Goal: Task Accomplishment & Management: Manage account settings

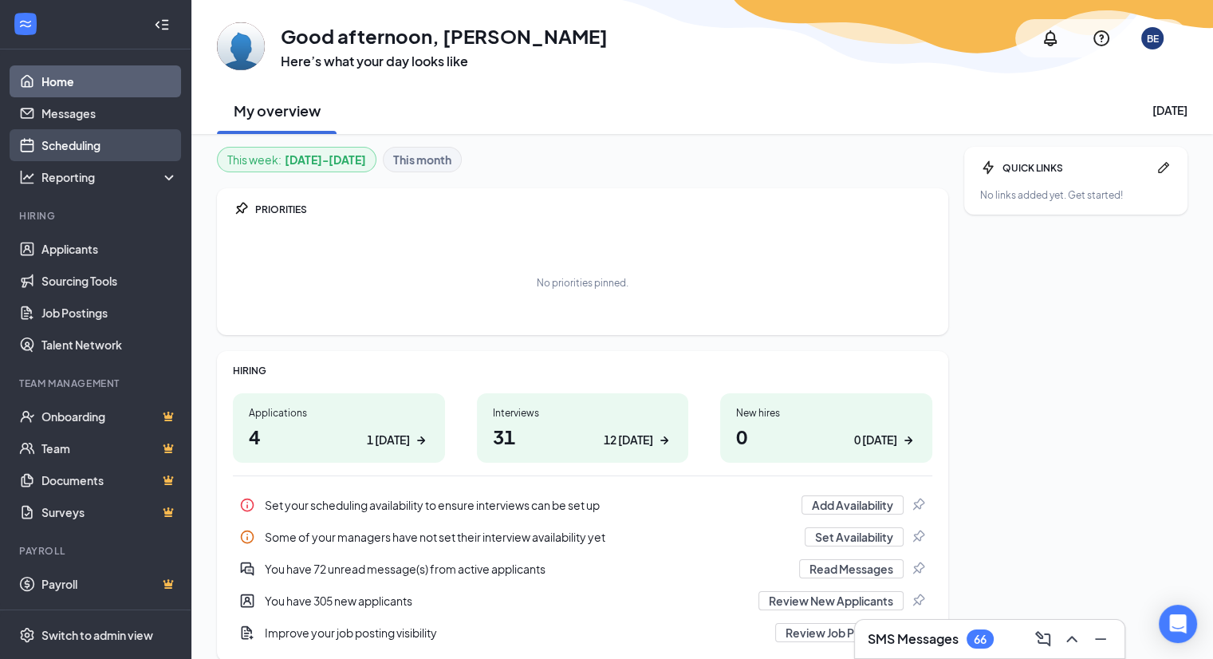
click at [73, 146] on link "Scheduling" at bounding box center [109, 145] width 136 height 32
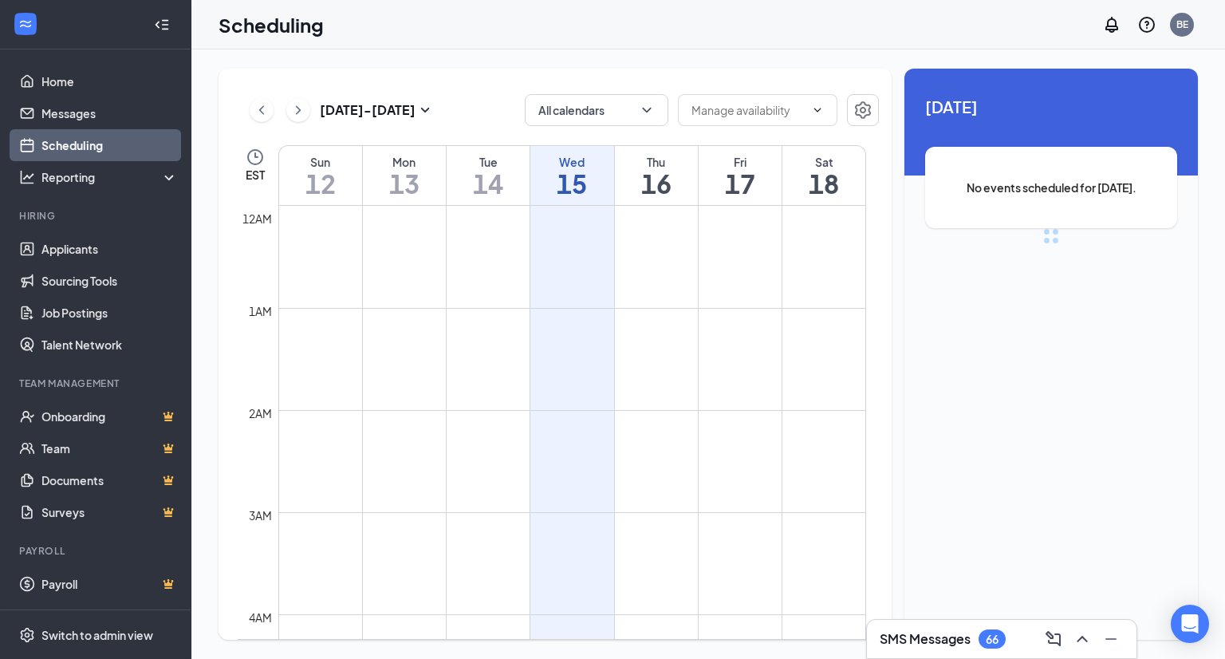
scroll to position [784, 0]
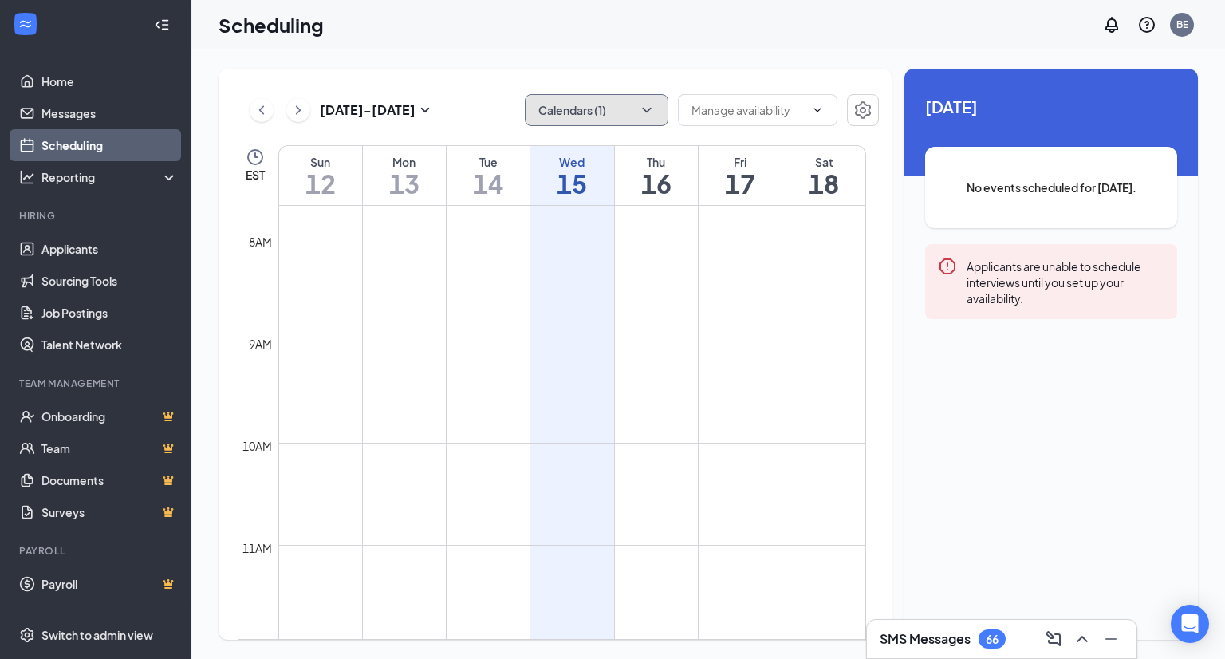
click at [651, 108] on icon "ChevronDown" at bounding box center [647, 110] width 16 height 16
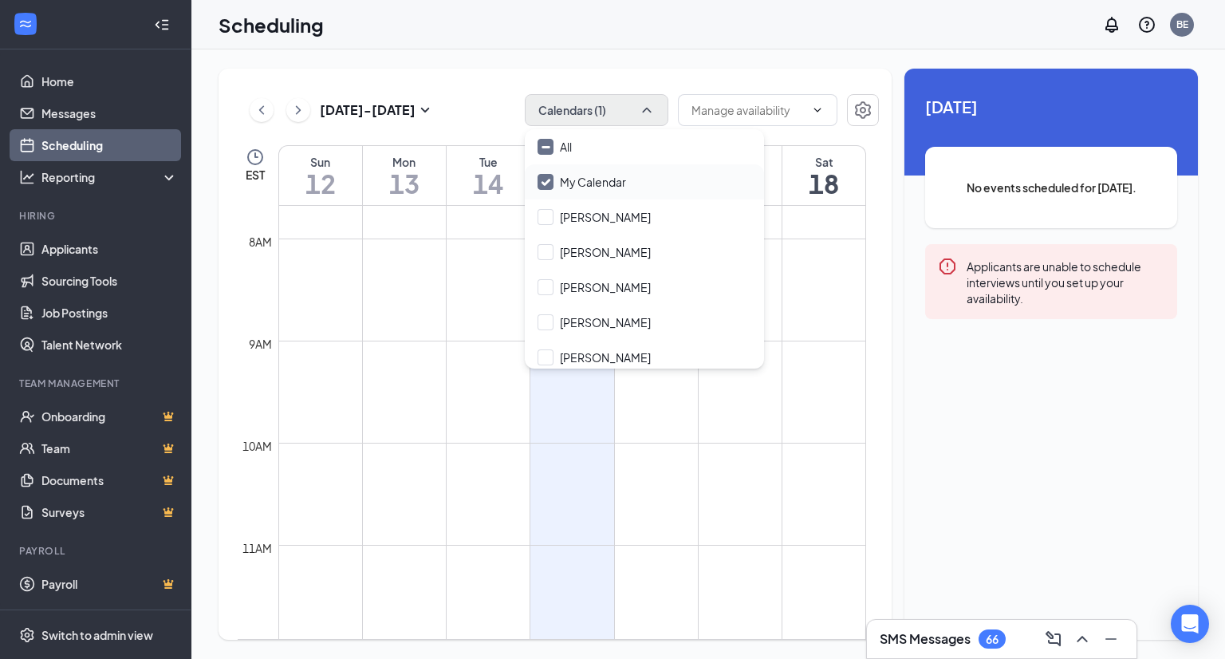
click at [549, 184] on input "My Calendar" at bounding box center [581, 182] width 89 height 16
checkbox input "true"
click at [548, 146] on input "All" at bounding box center [554, 147] width 34 height 16
checkbox input "true"
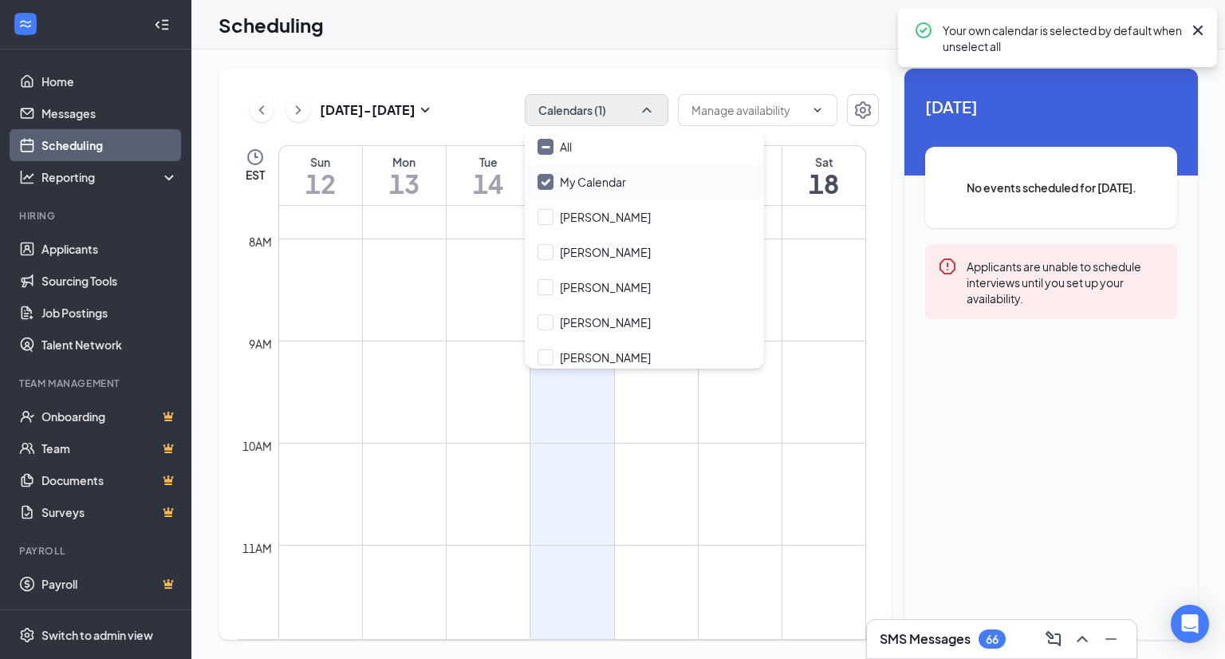
checkbox input "true"
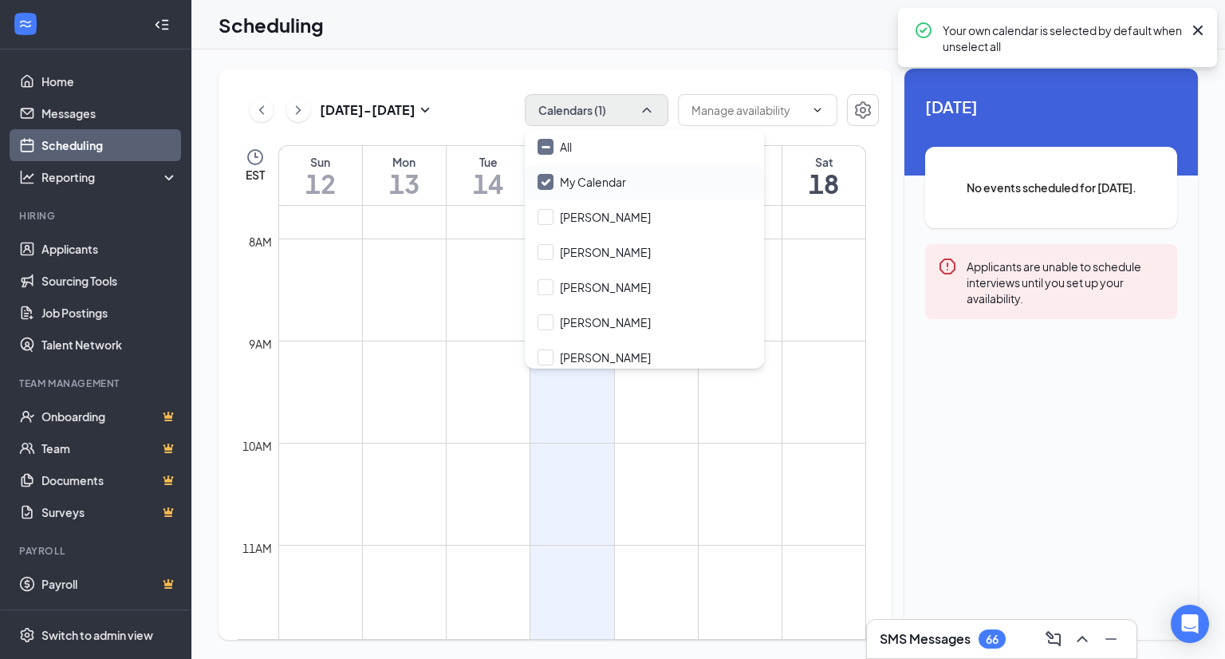
checkbox input "true"
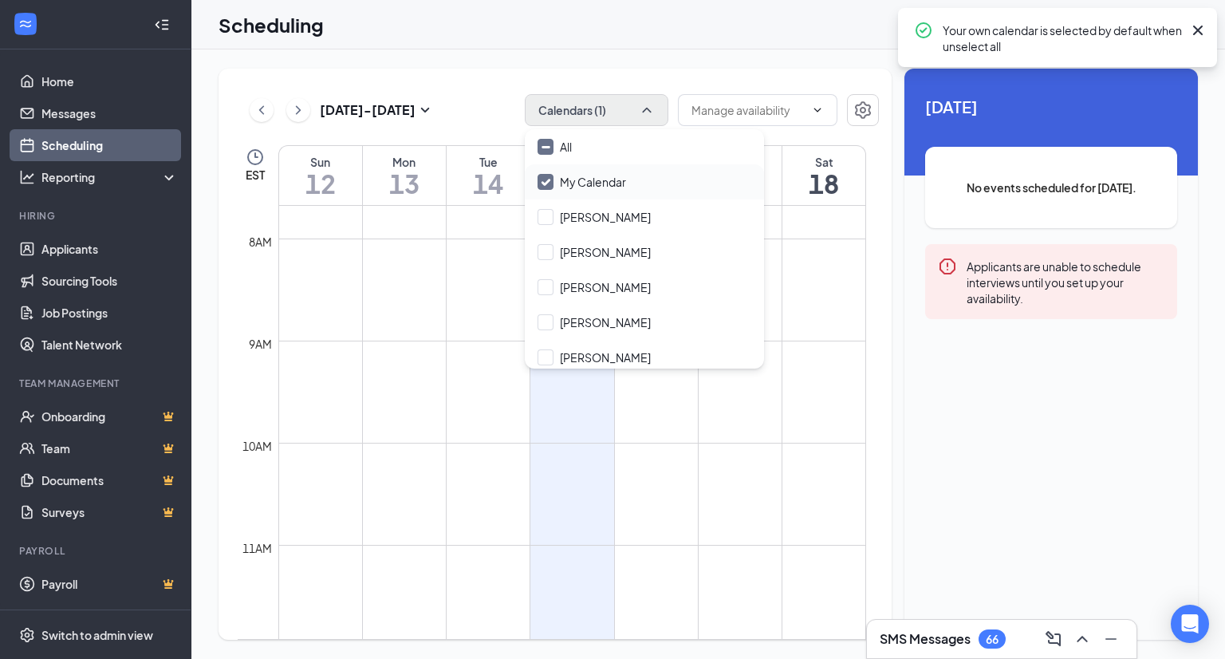
checkbox input "true"
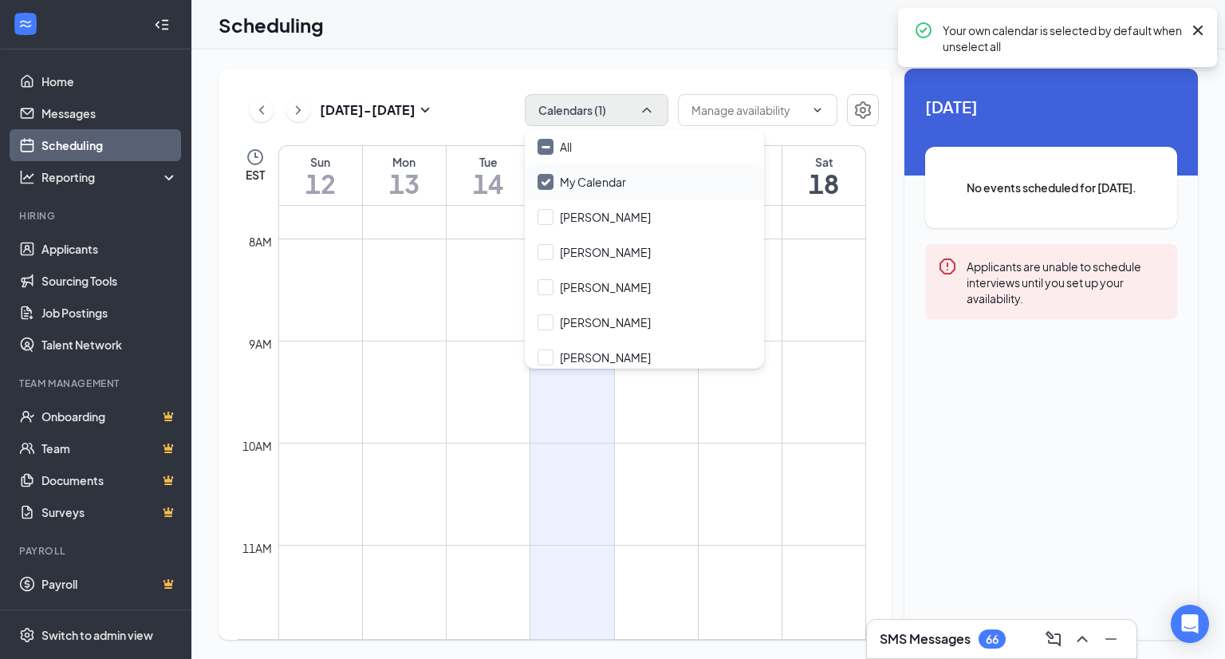
checkbox input "true"
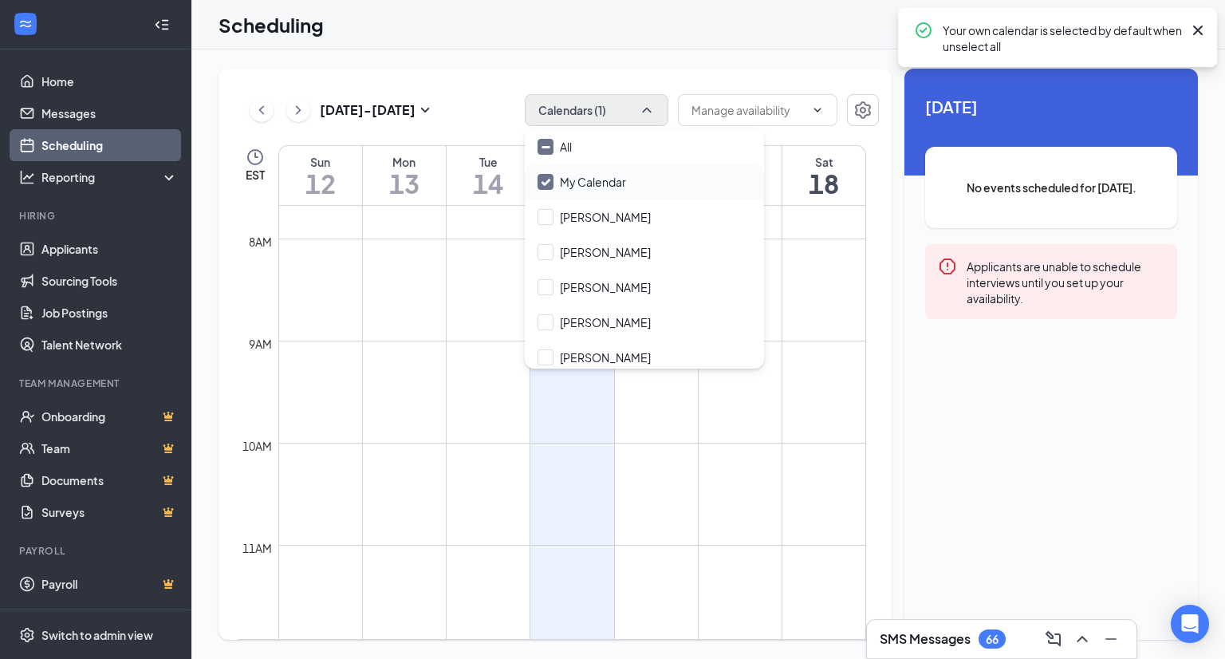
checkbox input "true"
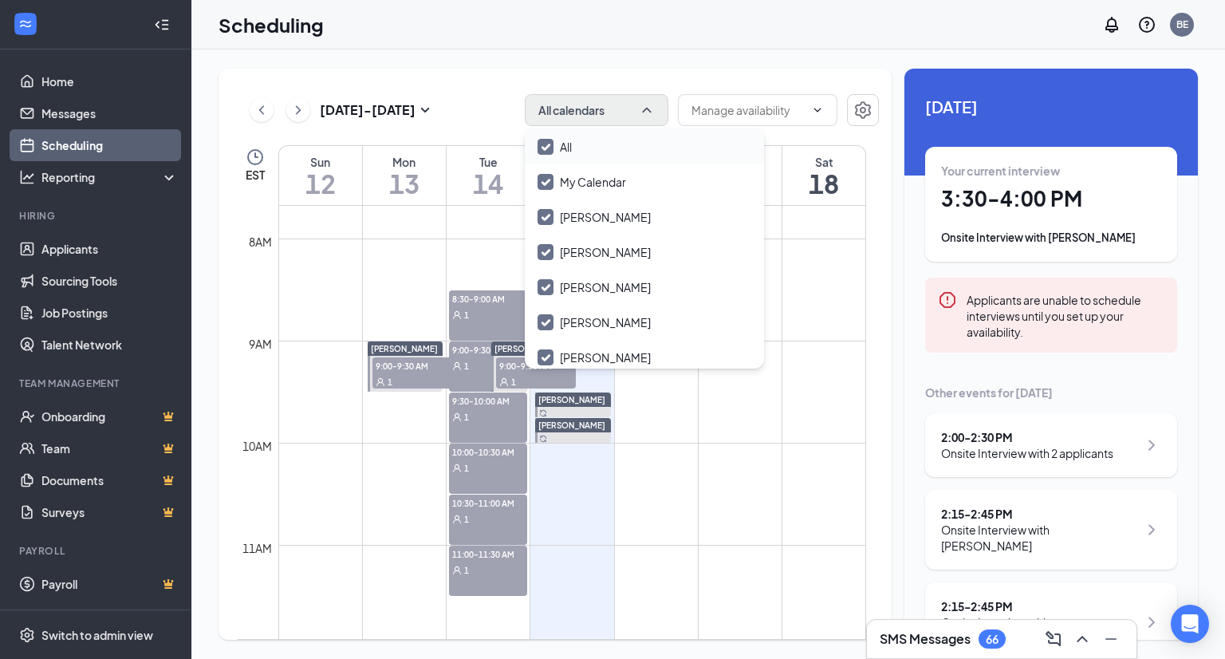
click at [549, 146] on input "All" at bounding box center [554, 147] width 34 height 16
checkbox input "false"
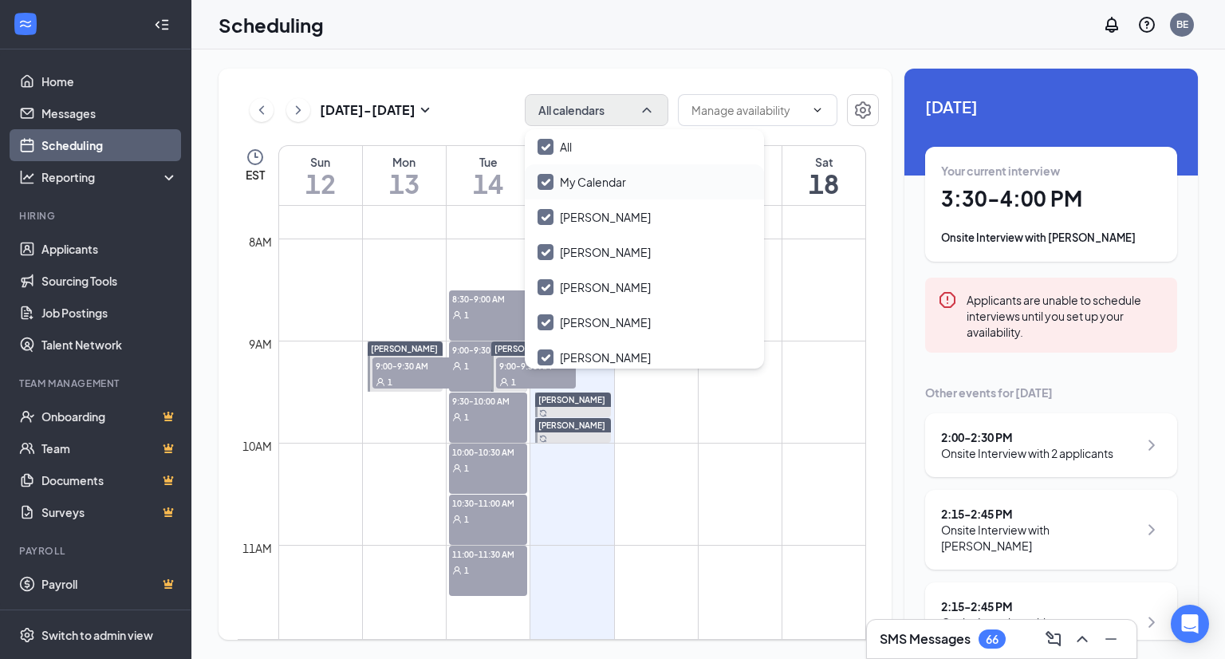
checkbox input "false"
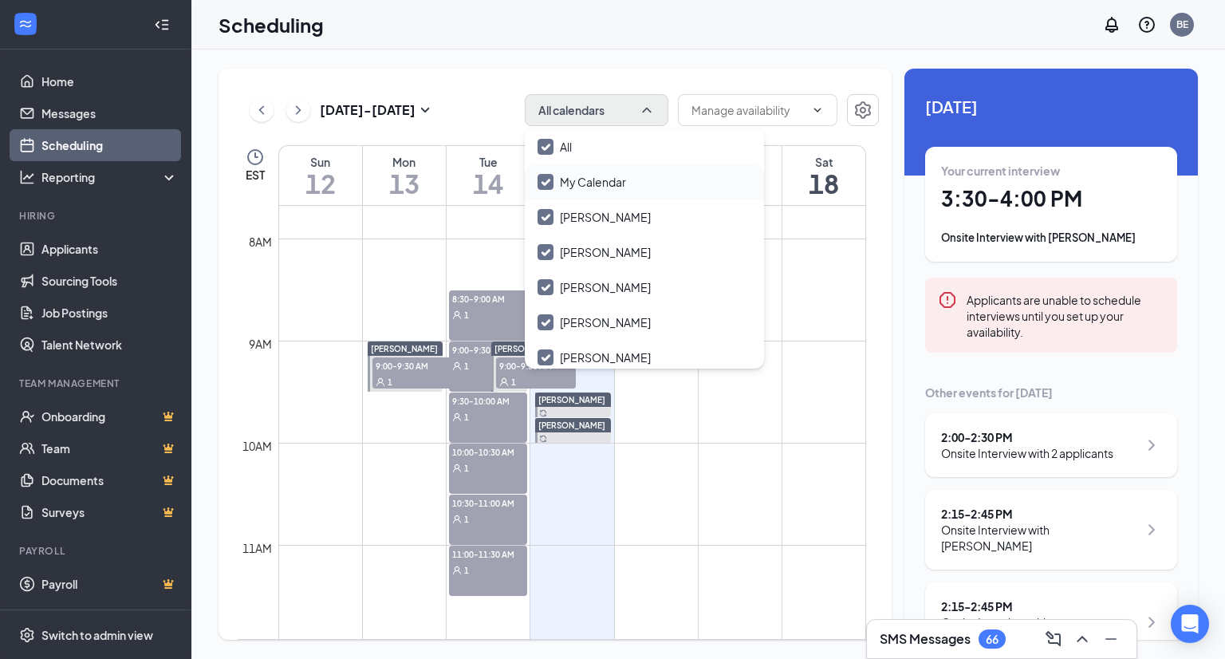
checkbox input "false"
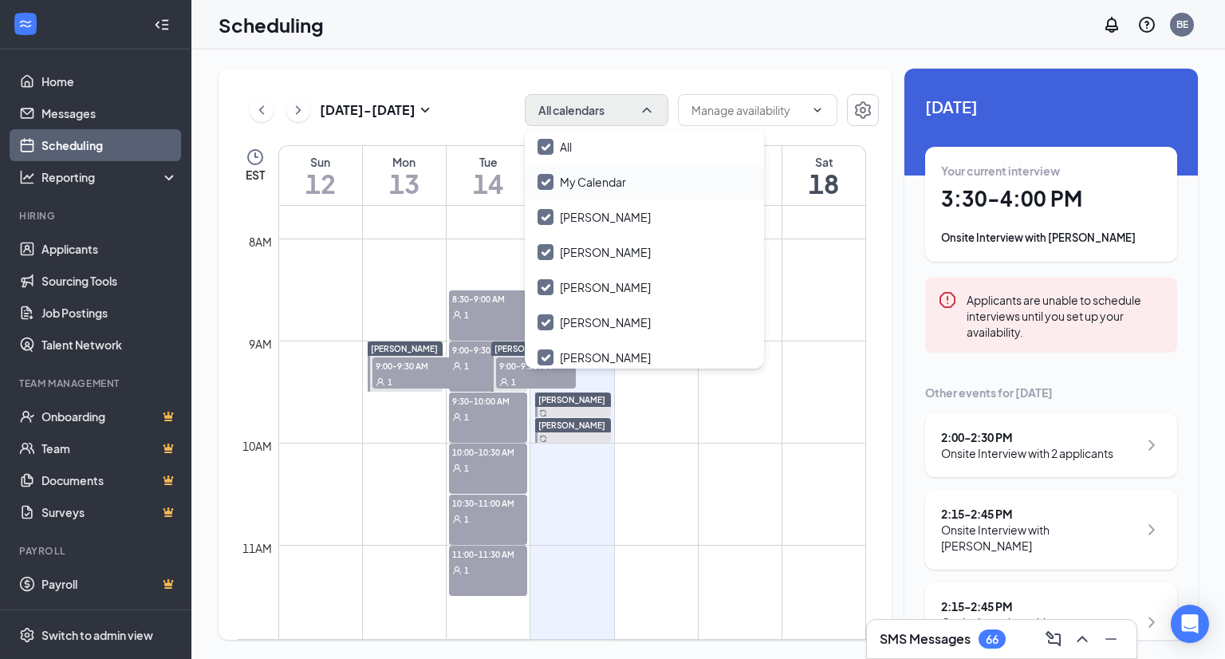
checkbox input "false"
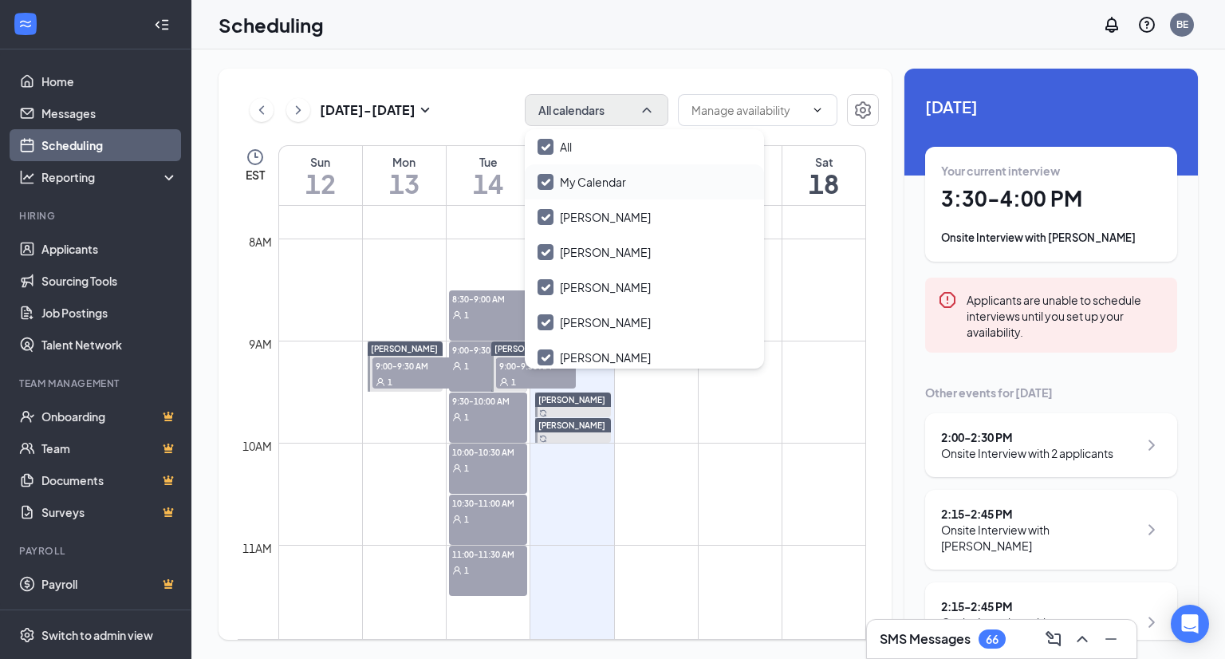
checkbox input "false"
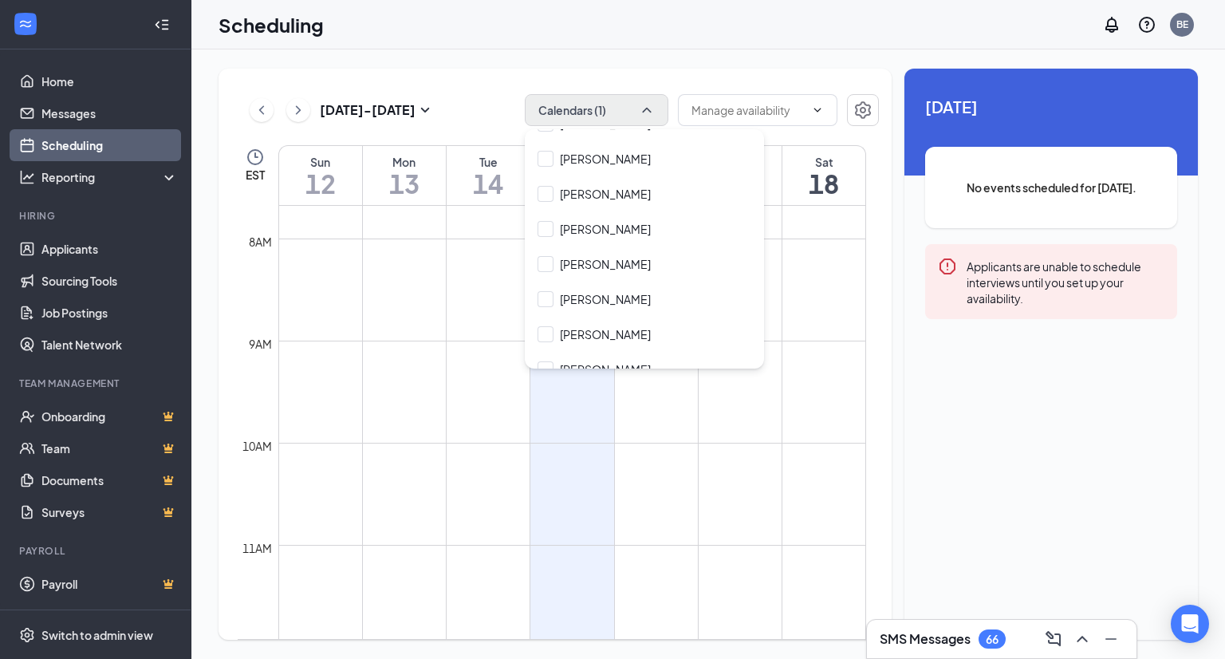
scroll to position [279, 0]
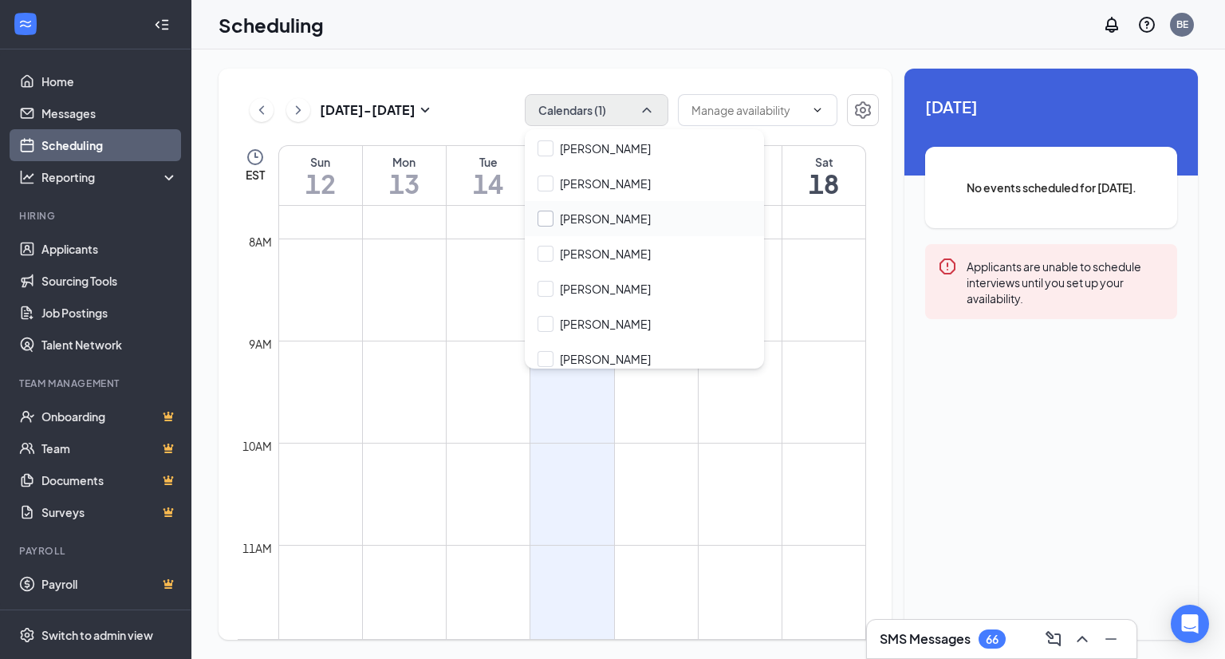
click at [545, 221] on input "[PERSON_NAME]" at bounding box center [593, 219] width 113 height 16
checkbox input "true"
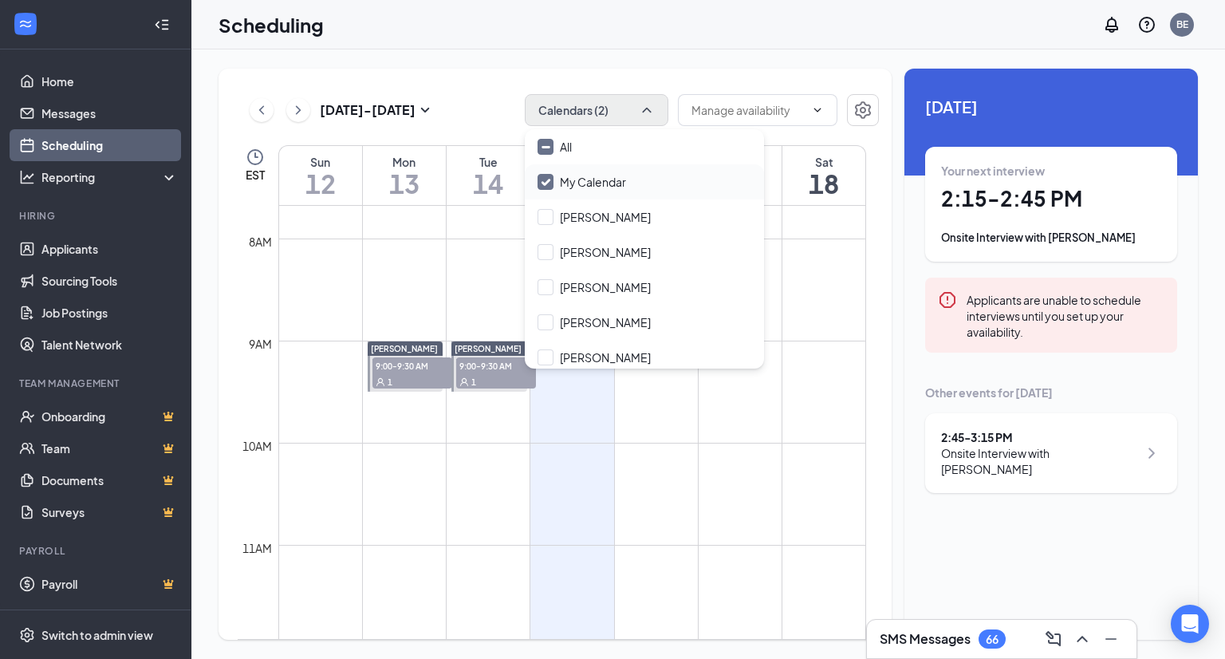
click at [548, 182] on input "My Calendar" at bounding box center [581, 182] width 89 height 16
checkbox input "false"
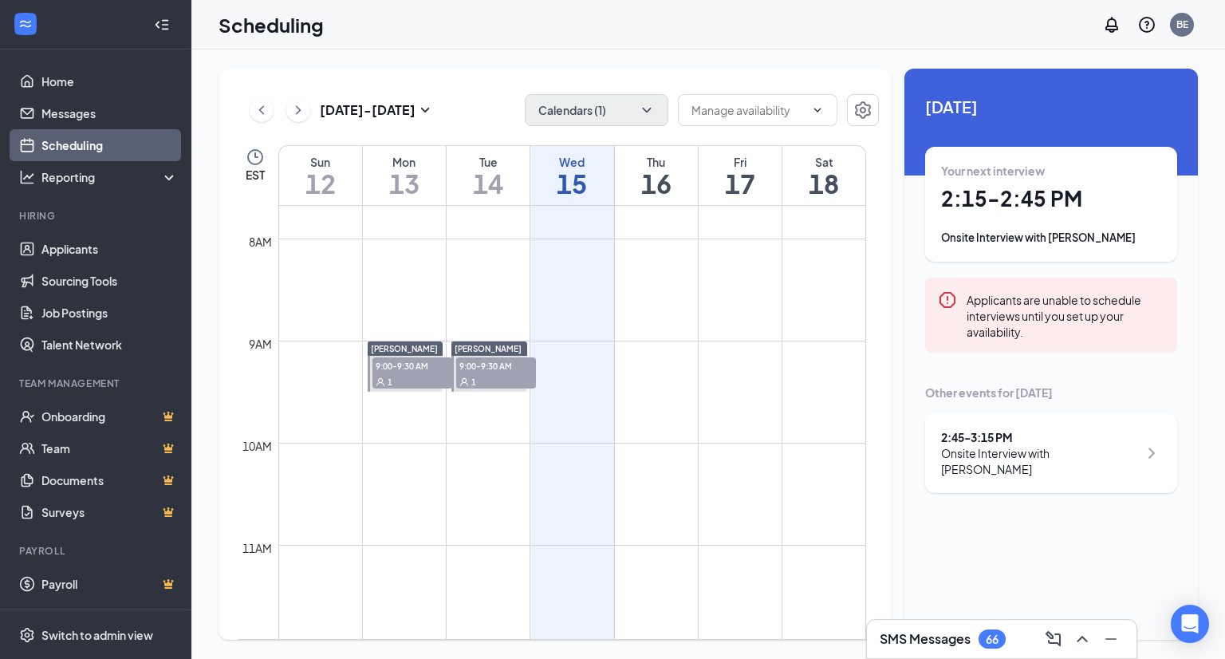
click at [740, 22] on div "Scheduling BE" at bounding box center [707, 24] width 1033 height 49
click at [651, 111] on icon "ChevronDown" at bounding box center [647, 110] width 16 height 16
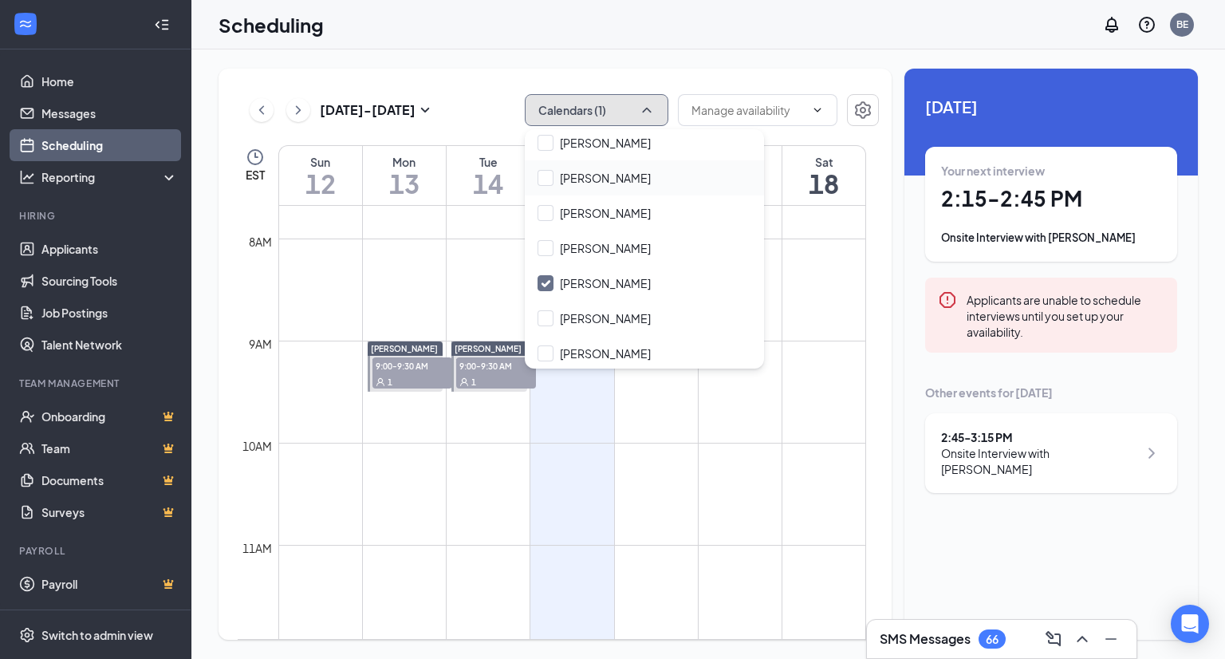
scroll to position [239, 0]
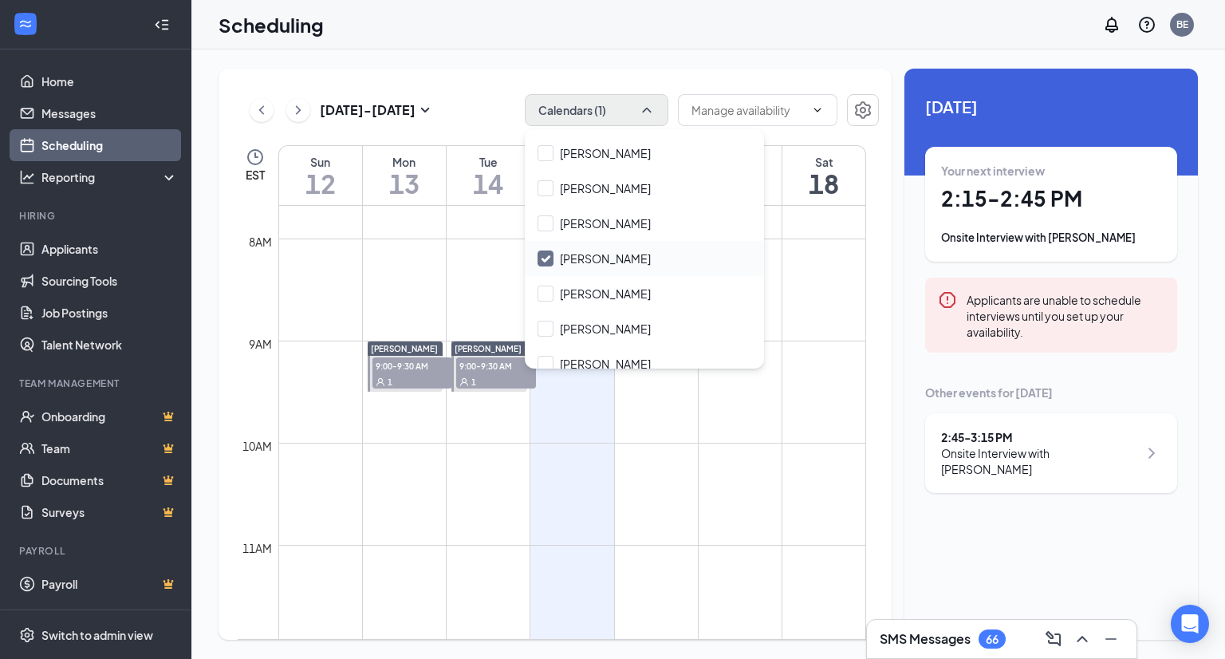
click at [547, 262] on input "[PERSON_NAME]" at bounding box center [593, 258] width 113 height 16
checkbox input "true"
checkbox input "false"
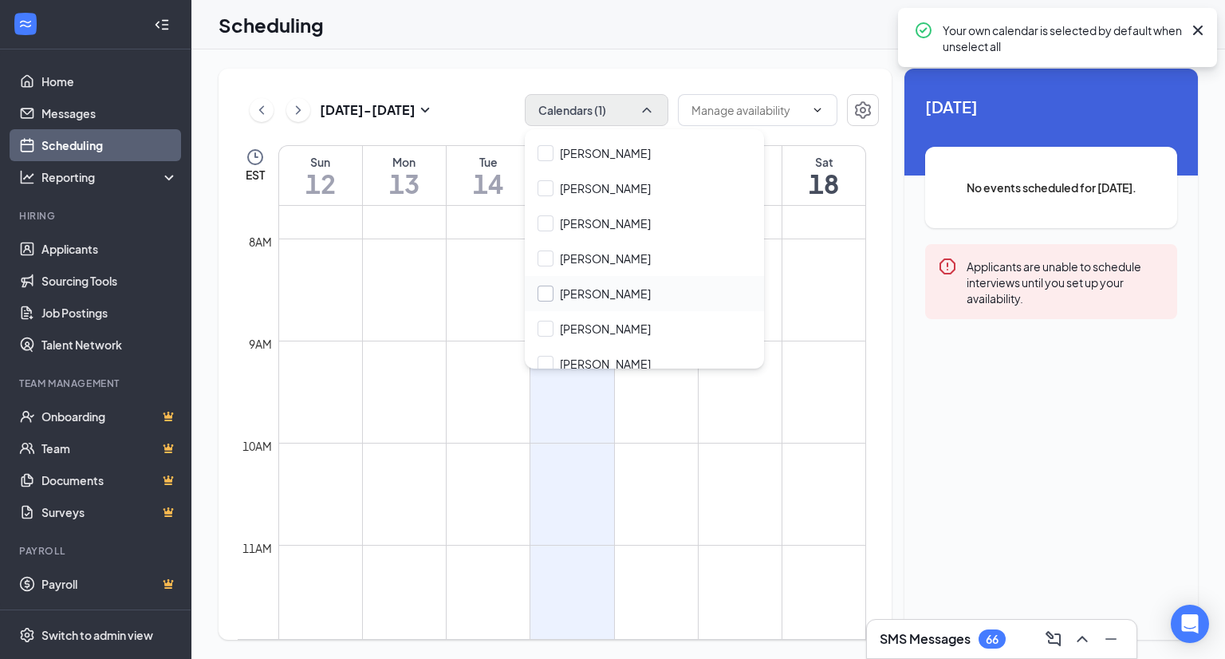
click at [549, 299] on input "[PERSON_NAME]" at bounding box center [593, 293] width 113 height 16
checkbox input "true"
click at [714, 22] on div "Scheduling BE" at bounding box center [707, 24] width 1033 height 49
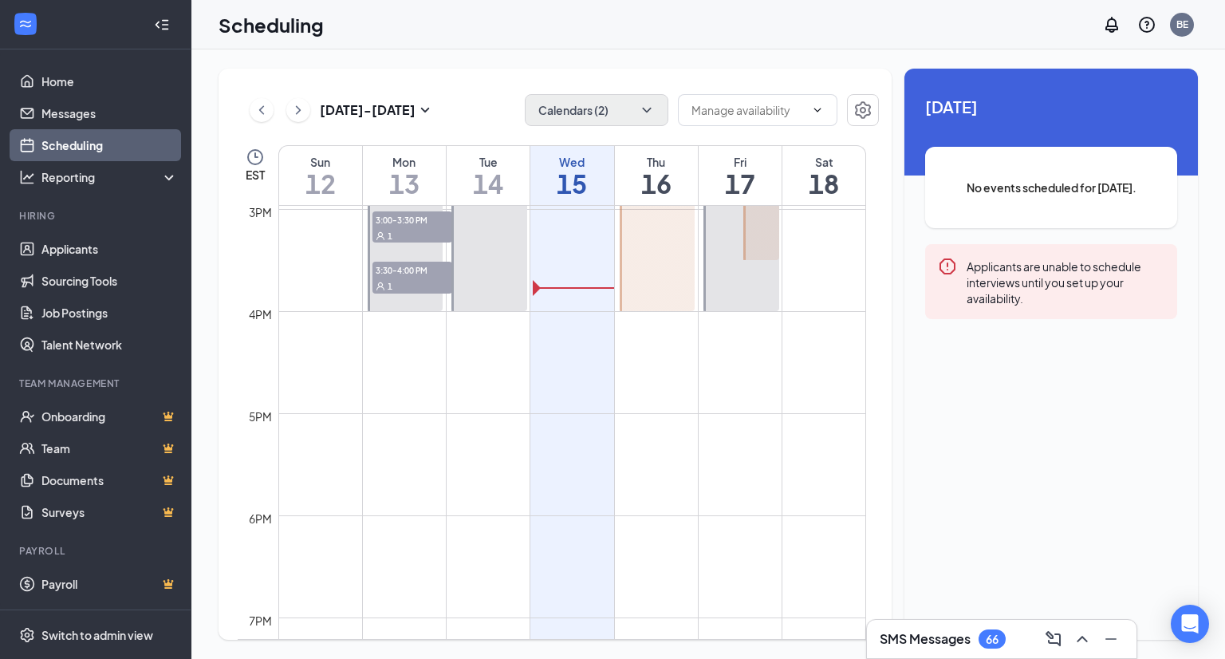
scroll to position [1422, 0]
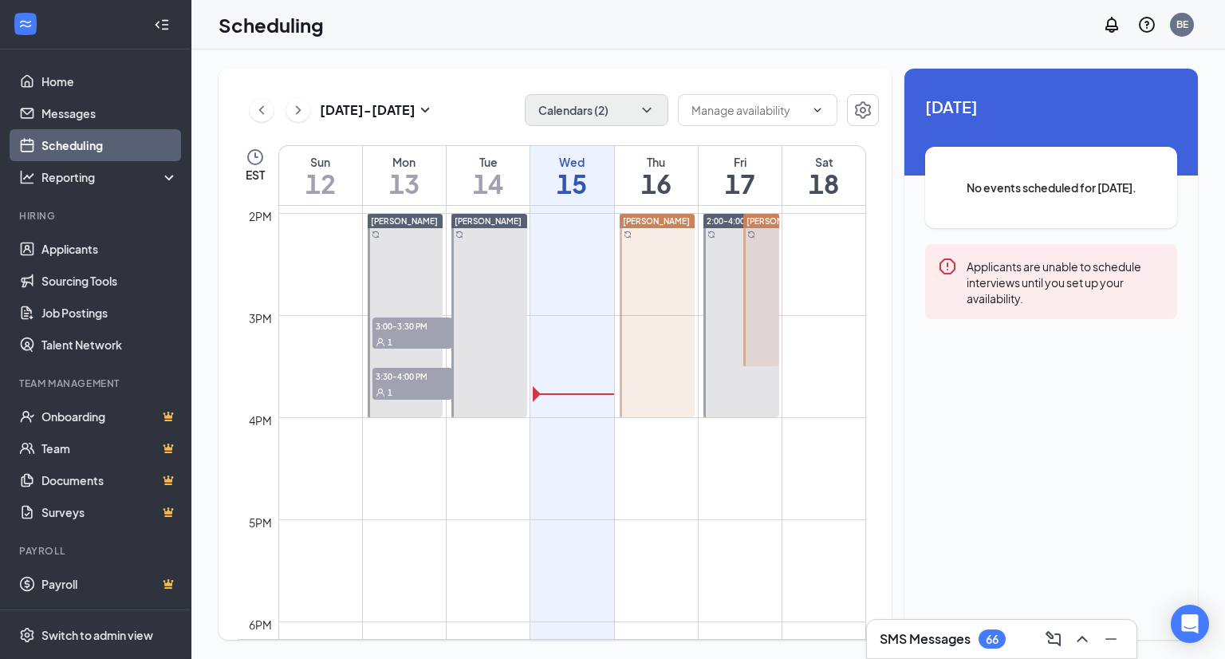
click at [759, 248] on div at bounding box center [761, 290] width 36 height 152
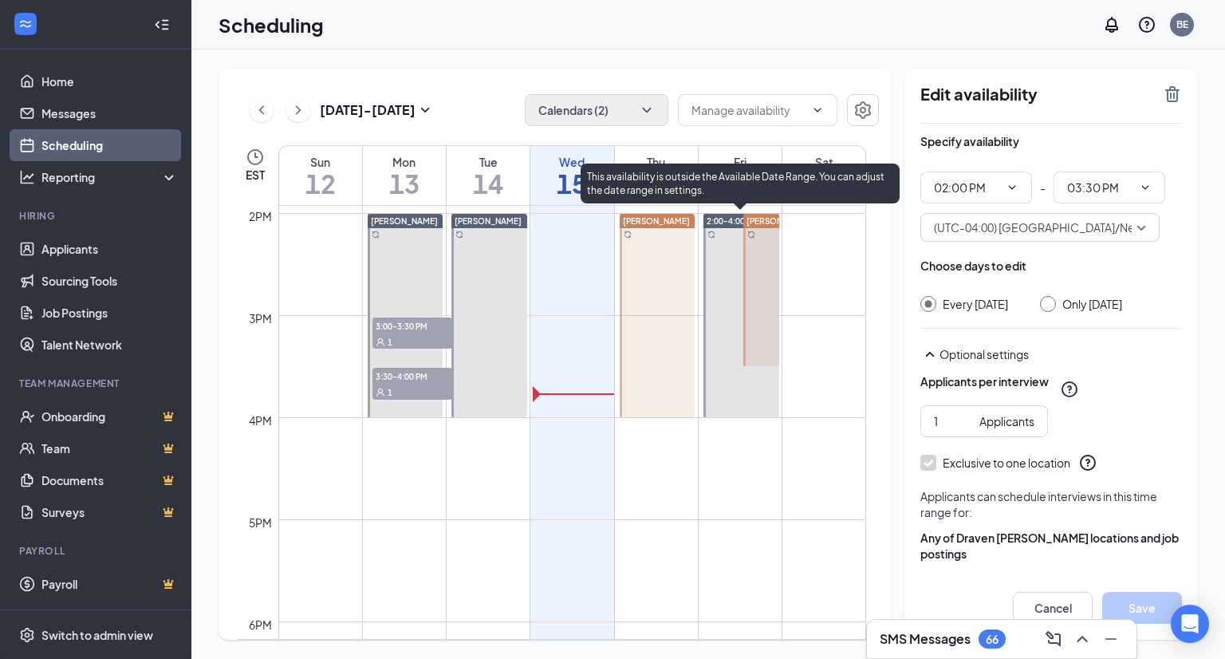
click at [715, 270] on div at bounding box center [741, 315] width 76 height 203
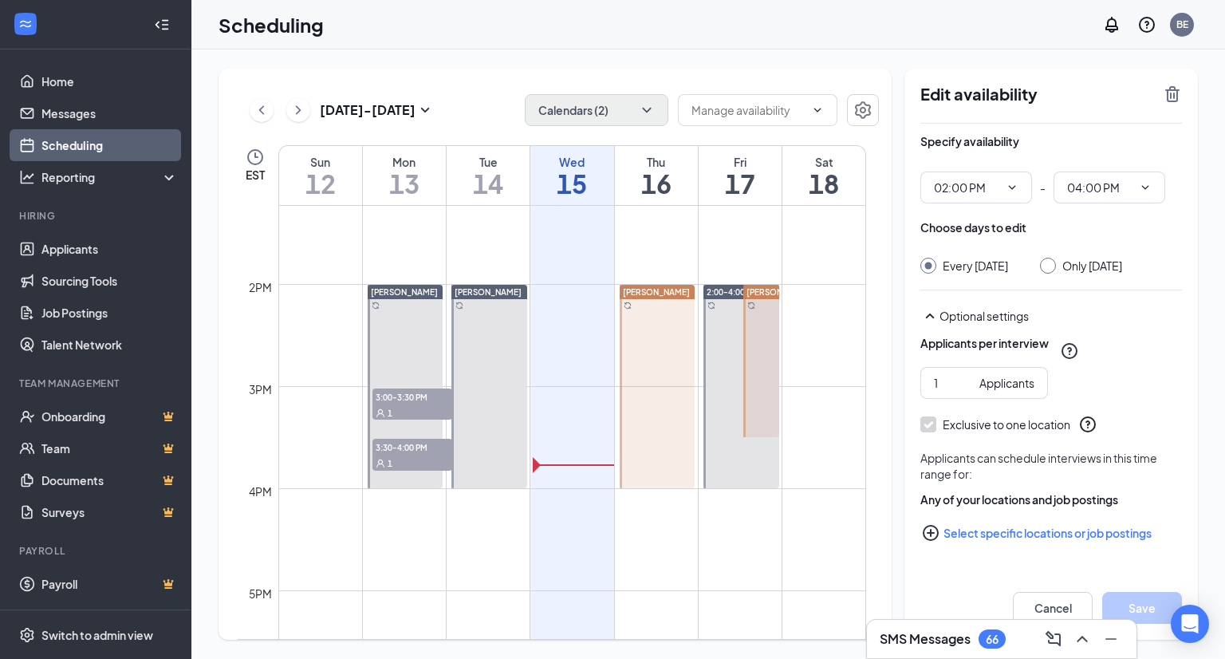
scroll to position [1342, 0]
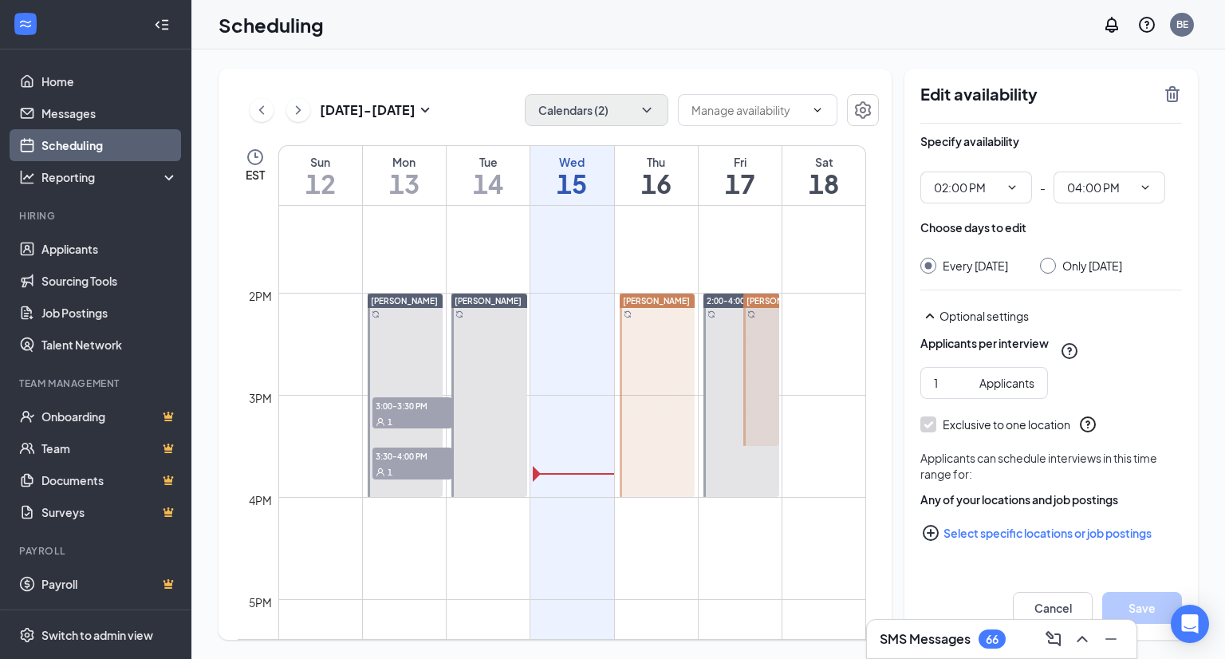
click at [770, 381] on div at bounding box center [761, 369] width 36 height 152
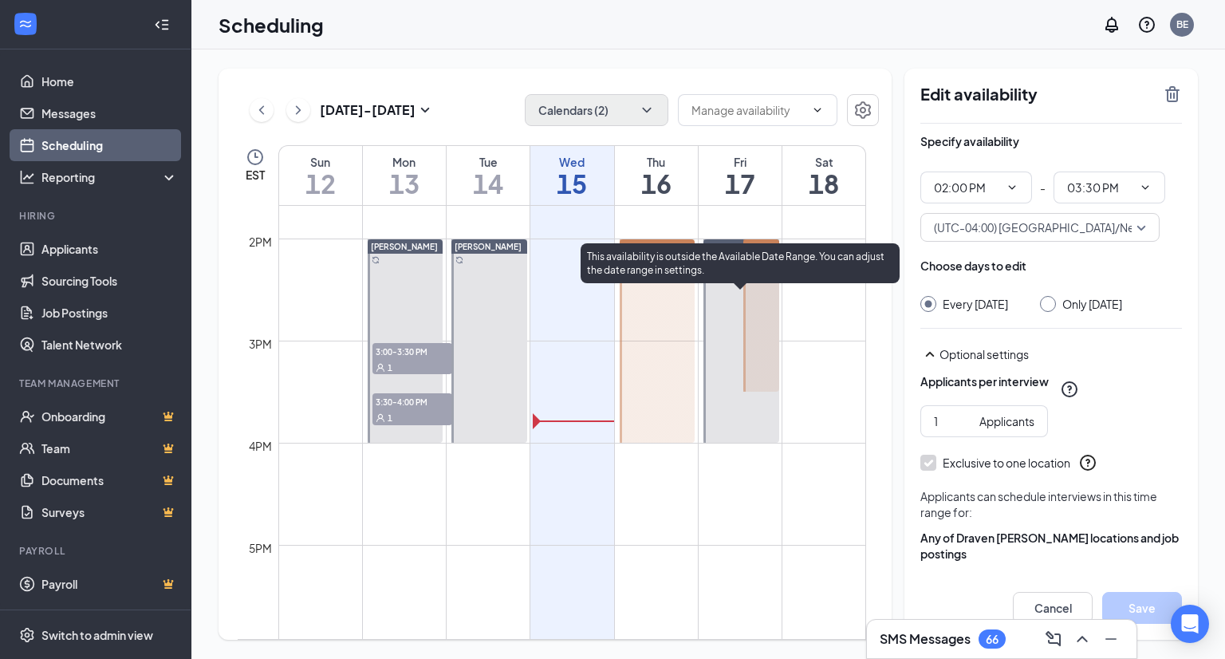
scroll to position [1422, 0]
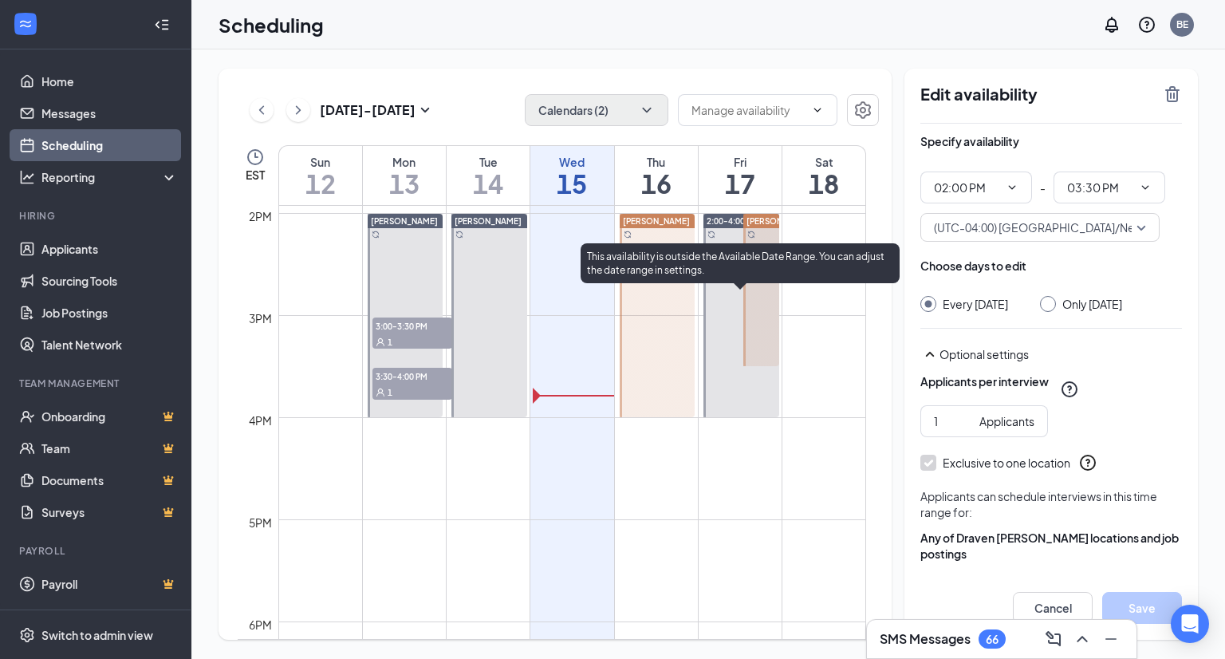
click at [728, 345] on div at bounding box center [741, 315] width 76 height 203
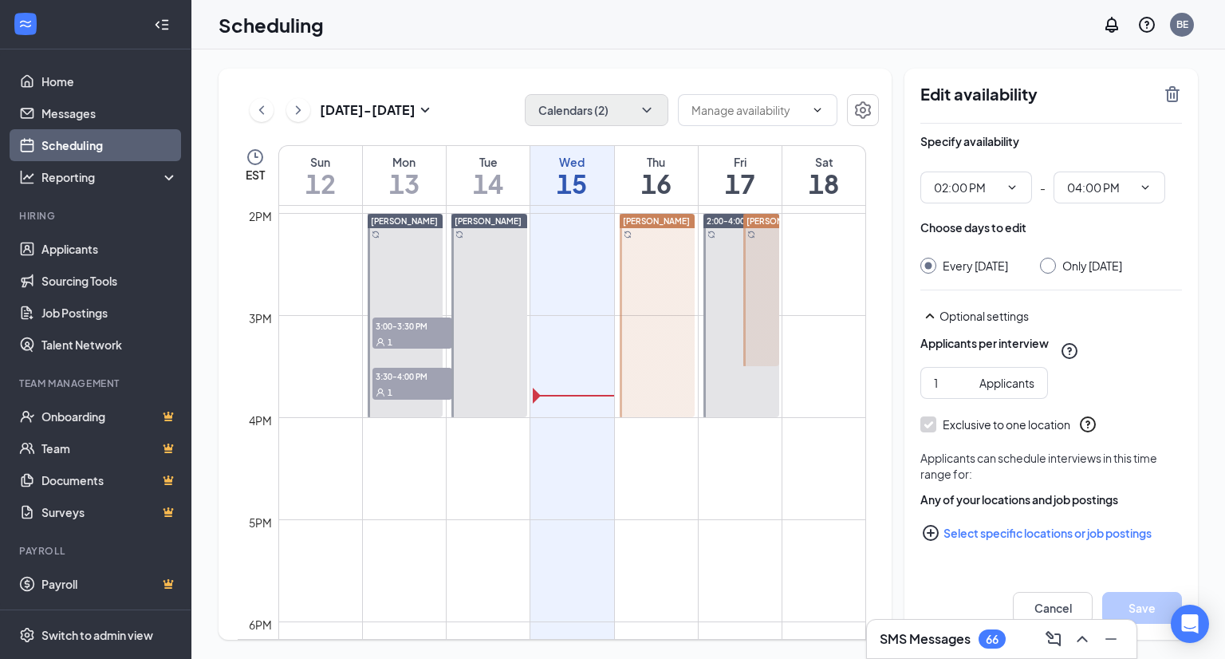
click at [754, 265] on div at bounding box center [761, 290] width 36 height 152
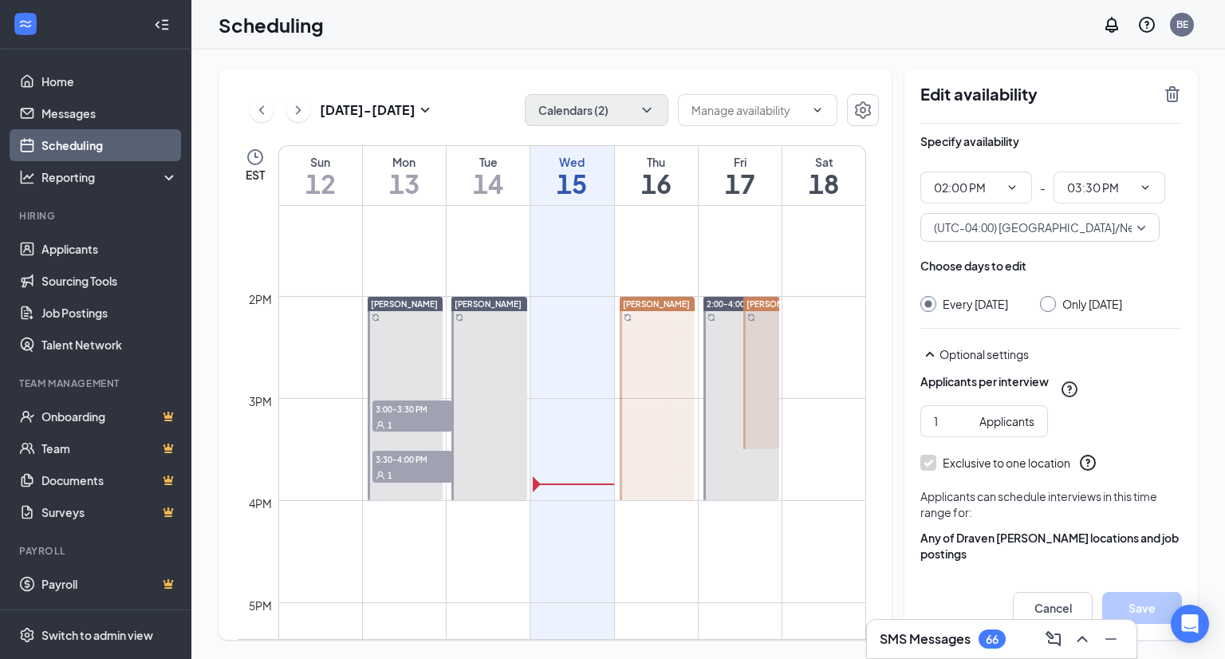
scroll to position [1342, 0]
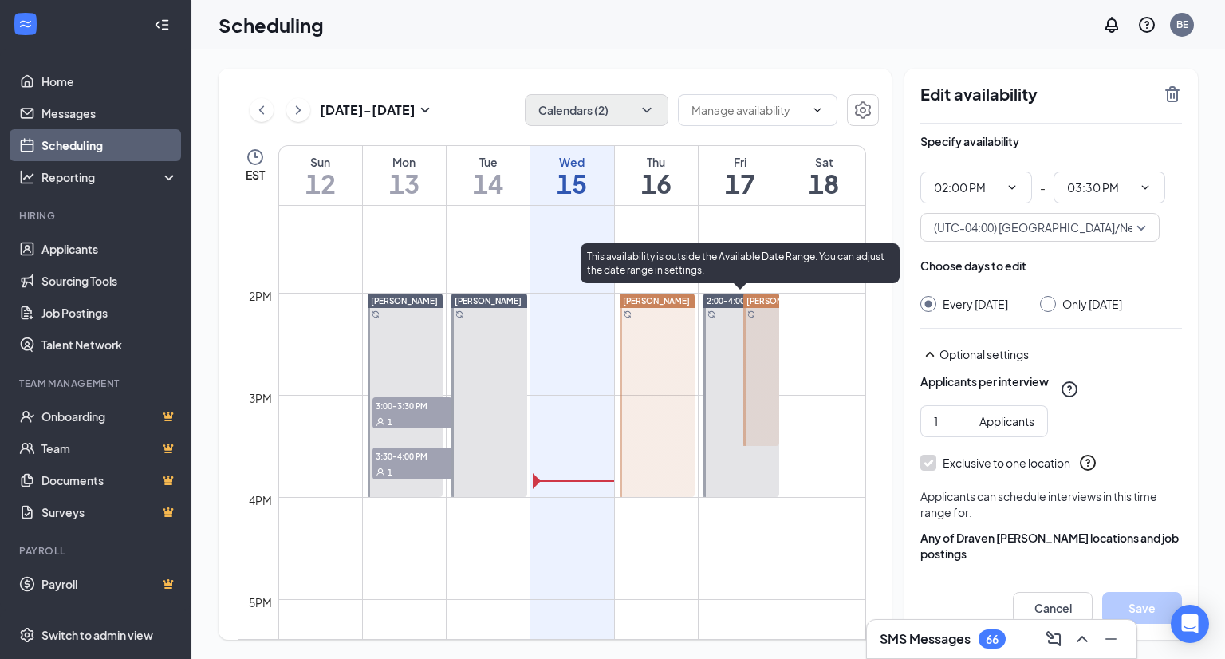
click at [722, 366] on div at bounding box center [741, 394] width 76 height 203
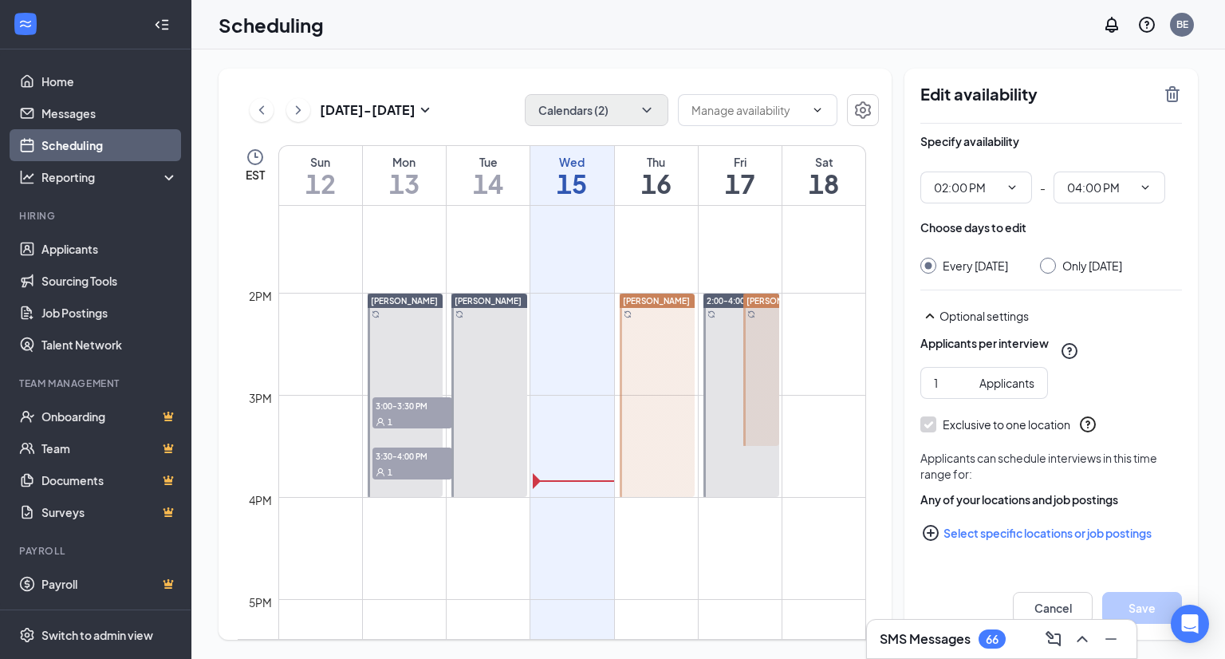
click at [763, 358] on div at bounding box center [761, 369] width 36 height 152
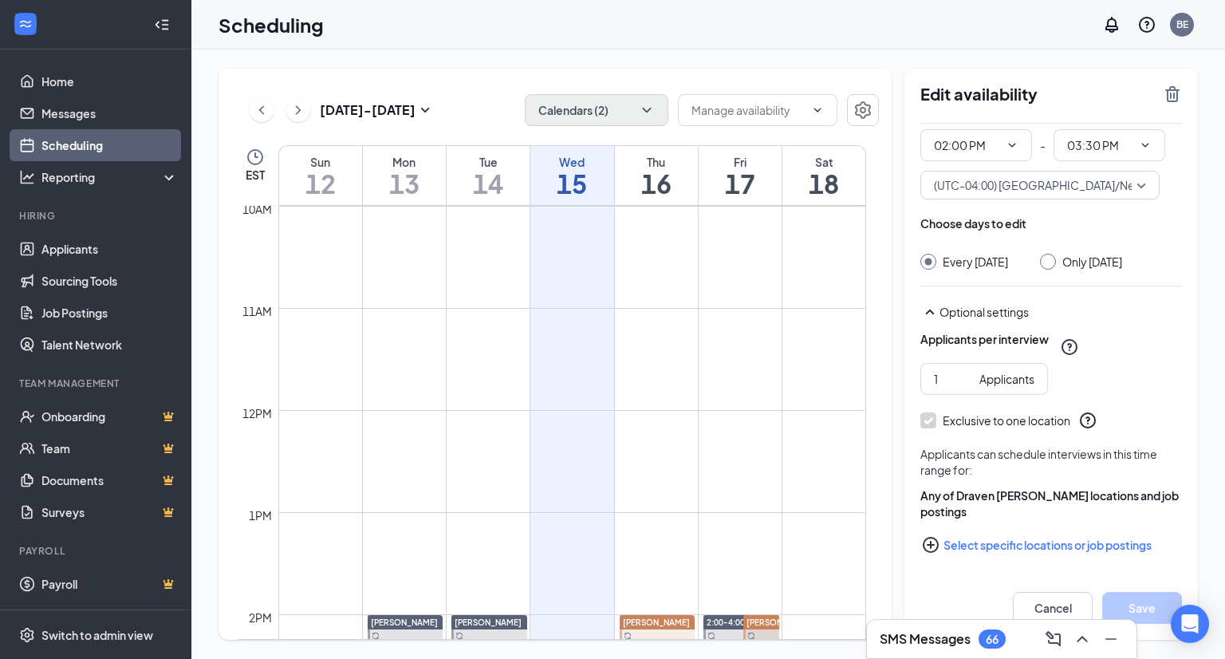
scroll to position [1262, 0]
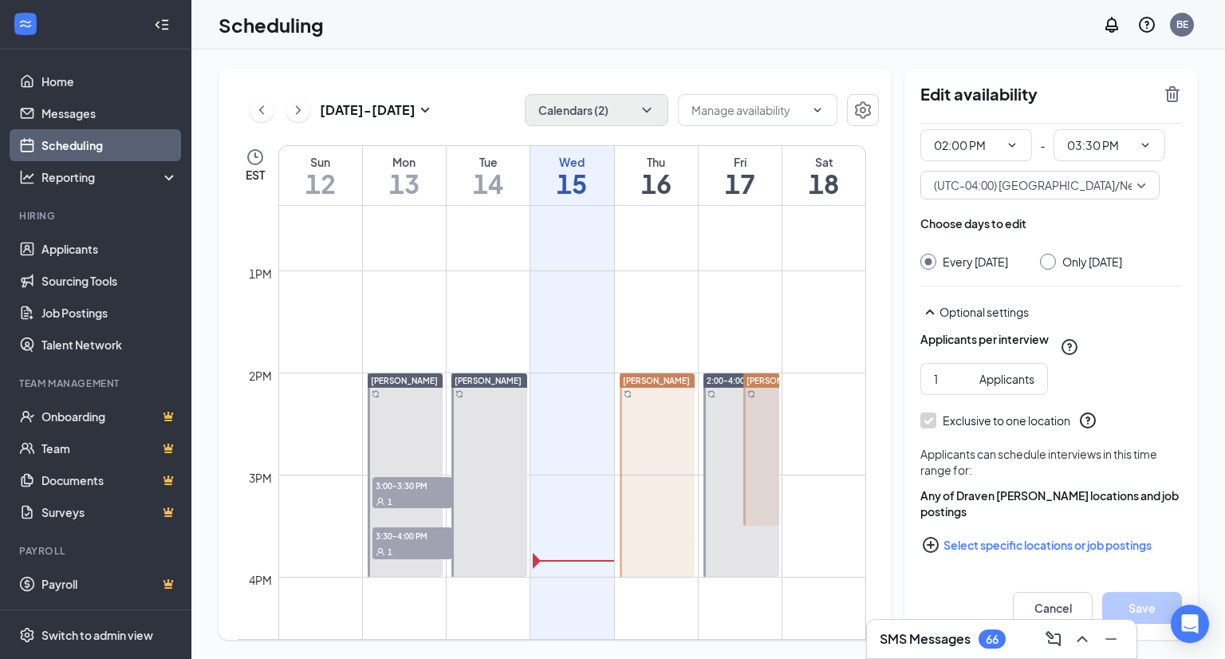
click at [756, 454] on div at bounding box center [761, 449] width 36 height 152
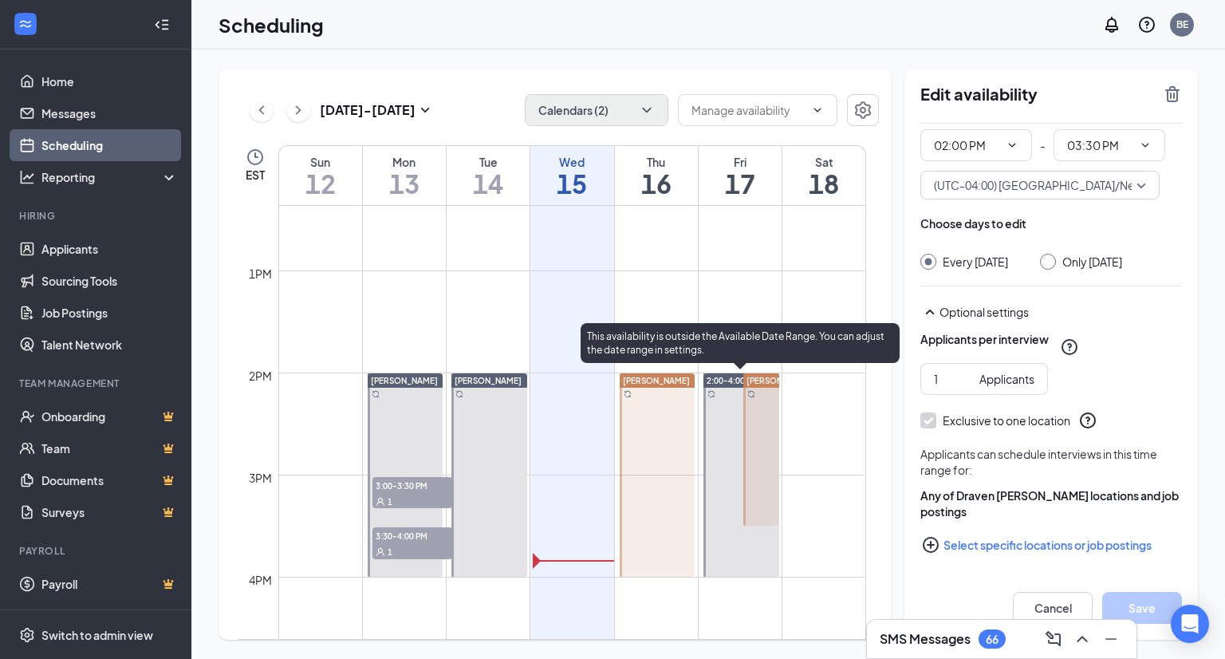
click at [724, 454] on div at bounding box center [741, 474] width 76 height 203
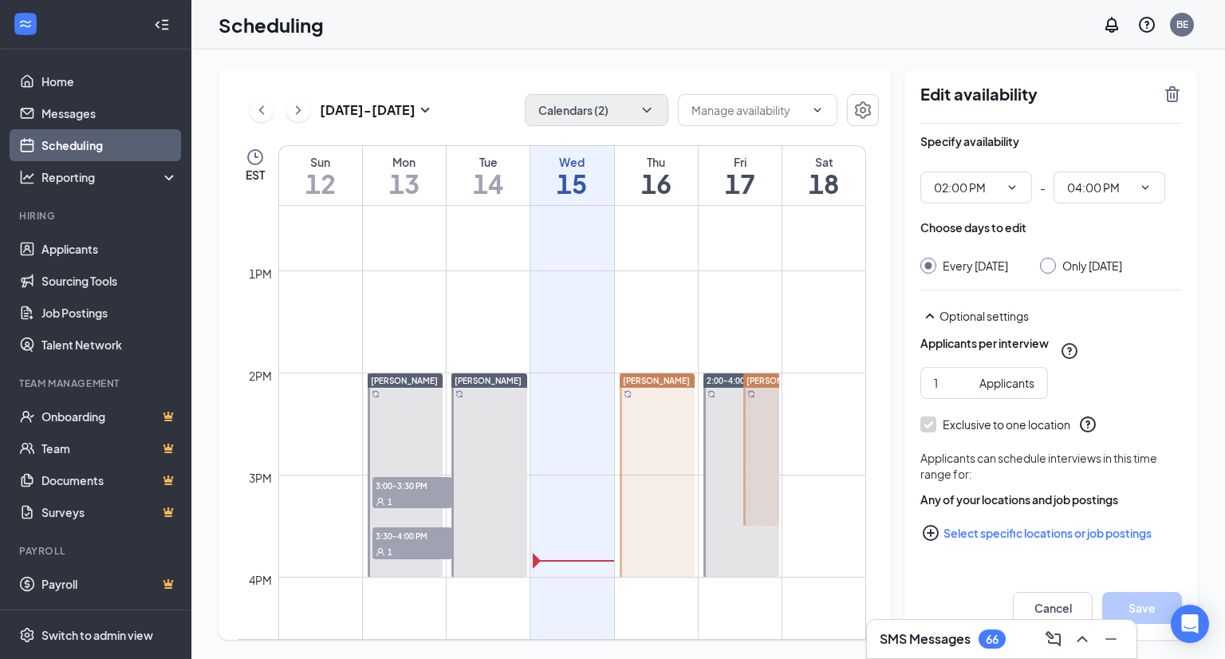
click at [765, 447] on div at bounding box center [761, 449] width 36 height 152
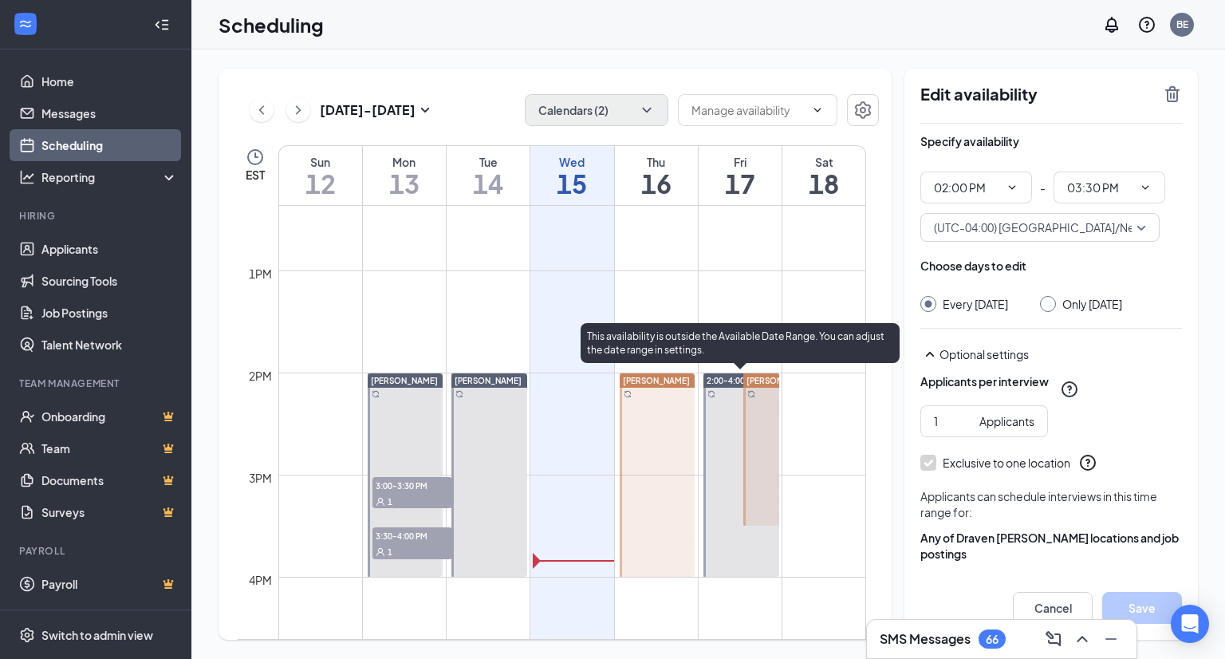
click at [730, 448] on div at bounding box center [741, 474] width 76 height 203
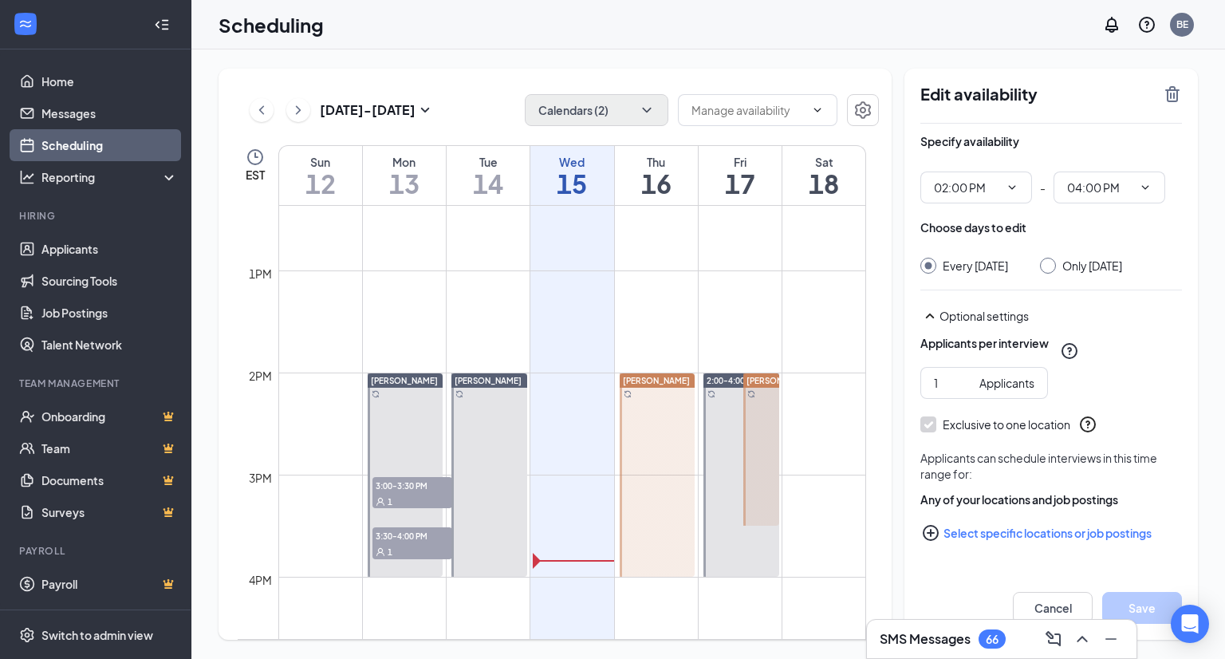
drag, startPoint x: 761, startPoint y: 438, endPoint x: 788, endPoint y: 441, distance: 27.3
click at [761, 439] on div at bounding box center [761, 449] width 36 height 152
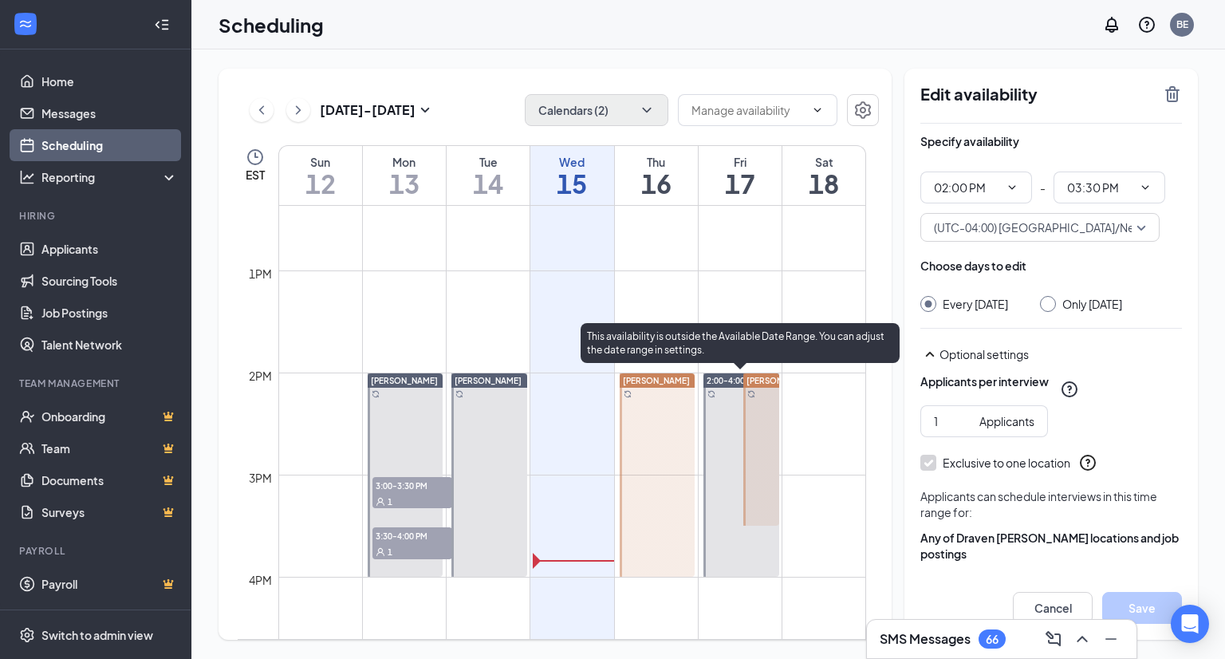
click at [730, 470] on div at bounding box center [741, 474] width 76 height 203
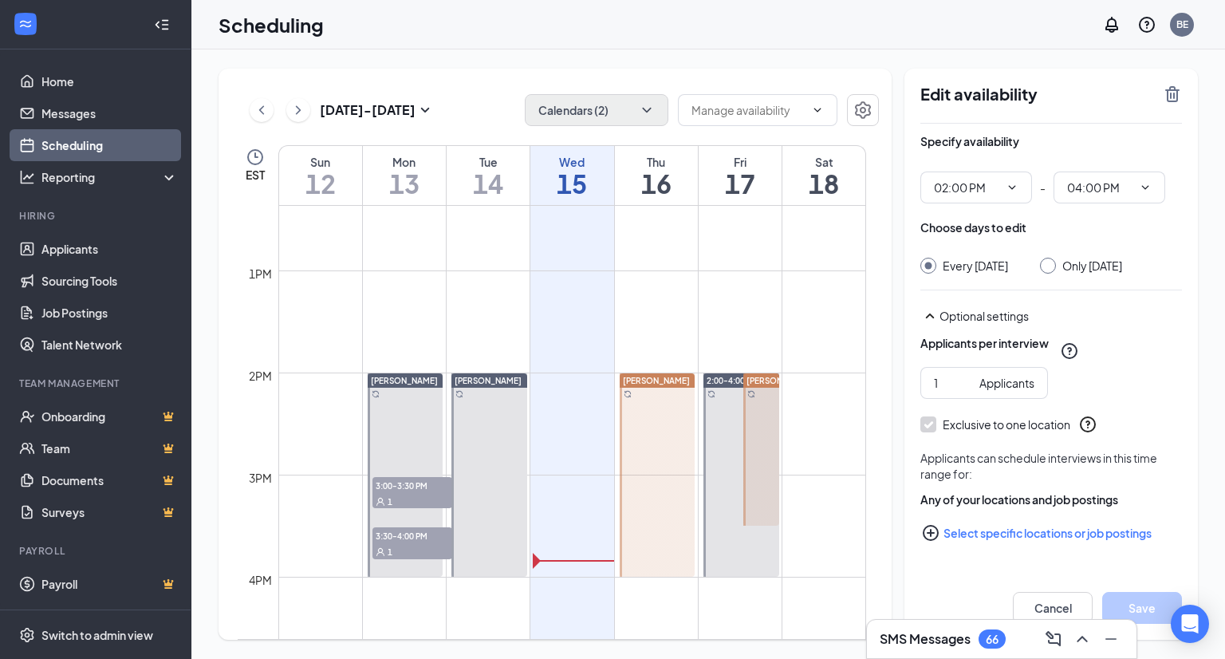
click at [765, 427] on div at bounding box center [761, 449] width 36 height 152
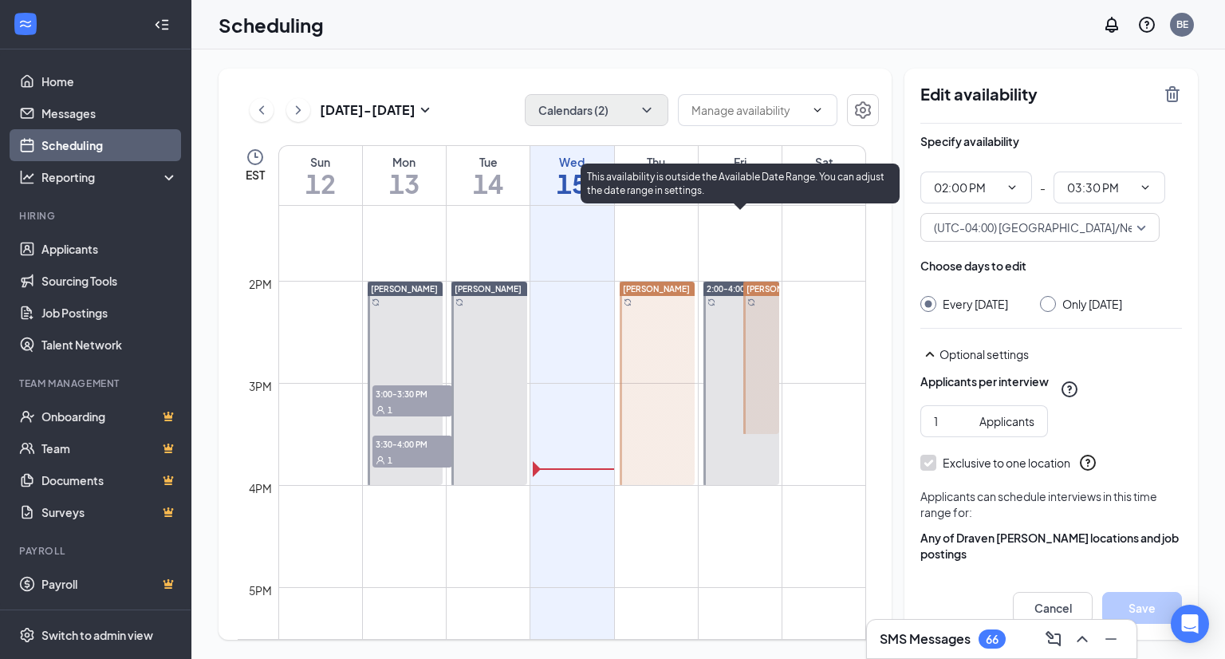
scroll to position [1103, 0]
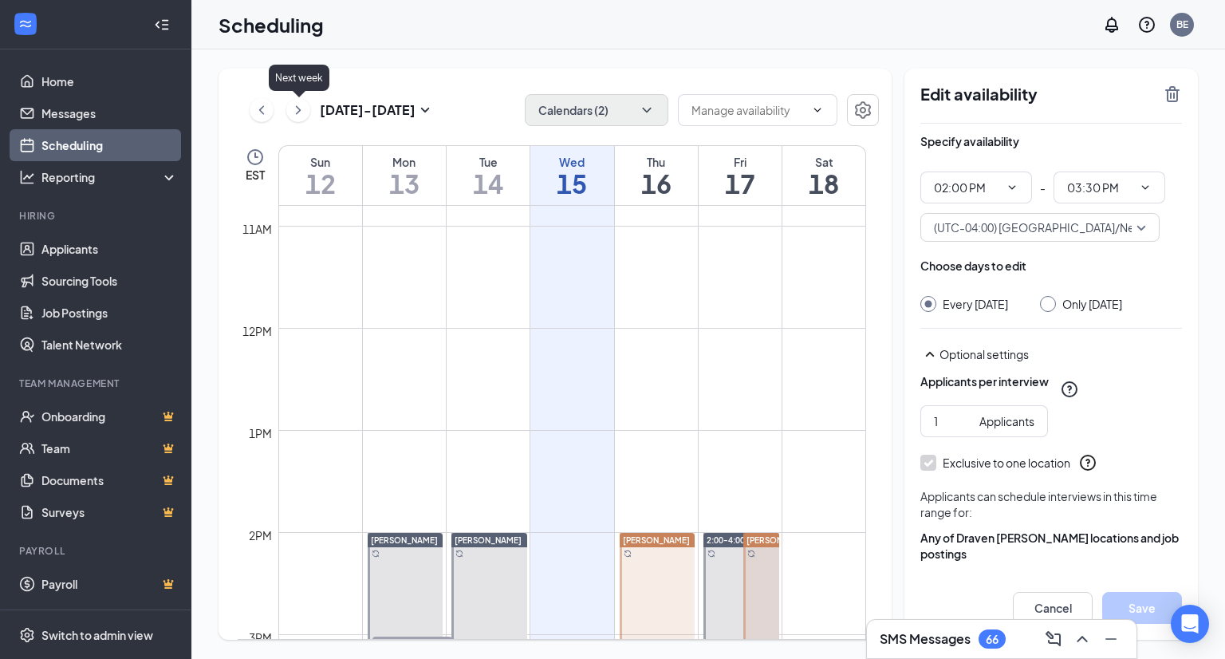
click at [299, 114] on icon "ChevronRight" at bounding box center [298, 109] width 16 height 19
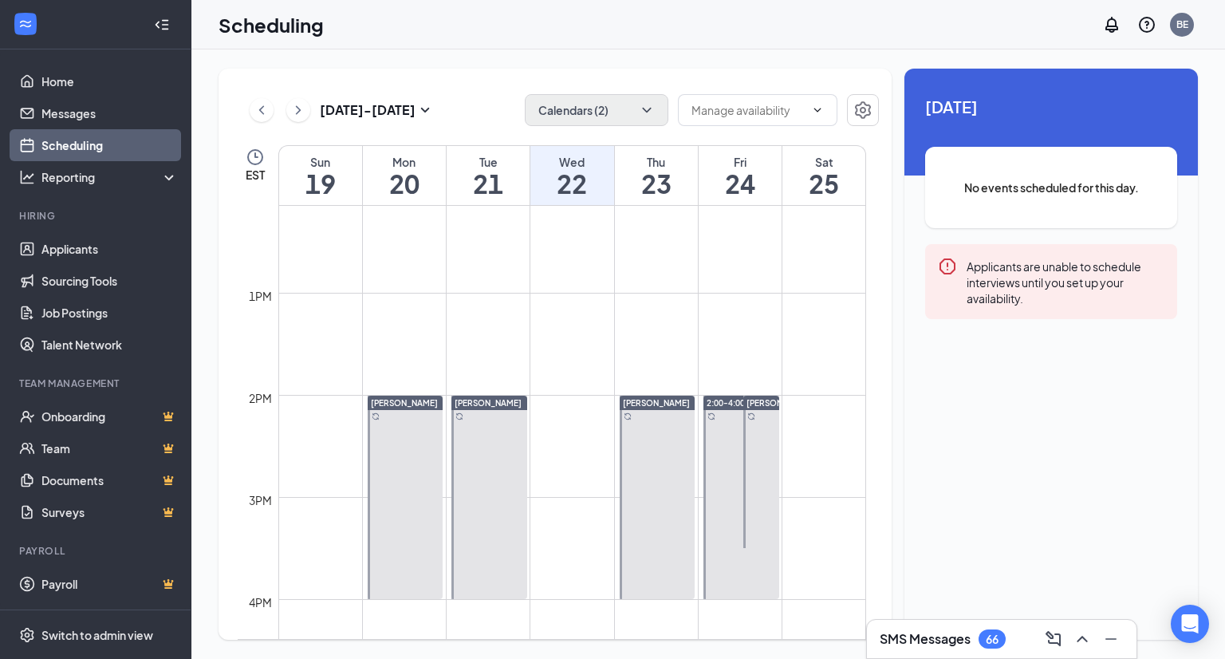
scroll to position [1342, 0]
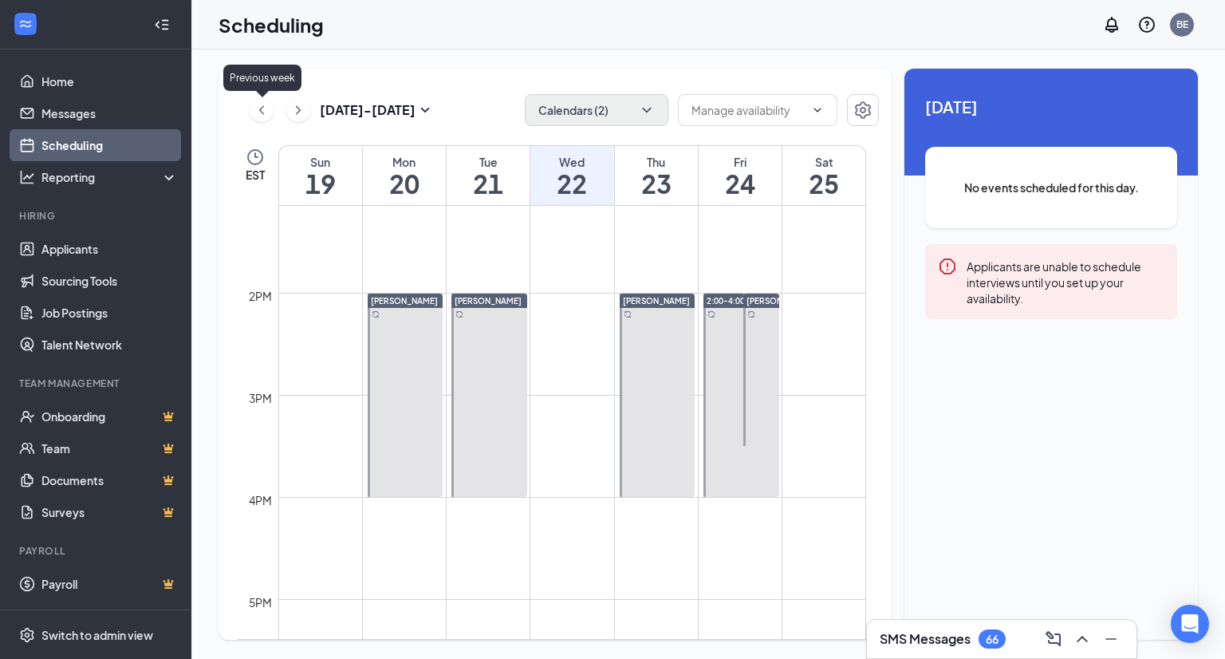
click at [265, 110] on icon "ChevronLeft" at bounding box center [262, 109] width 16 height 19
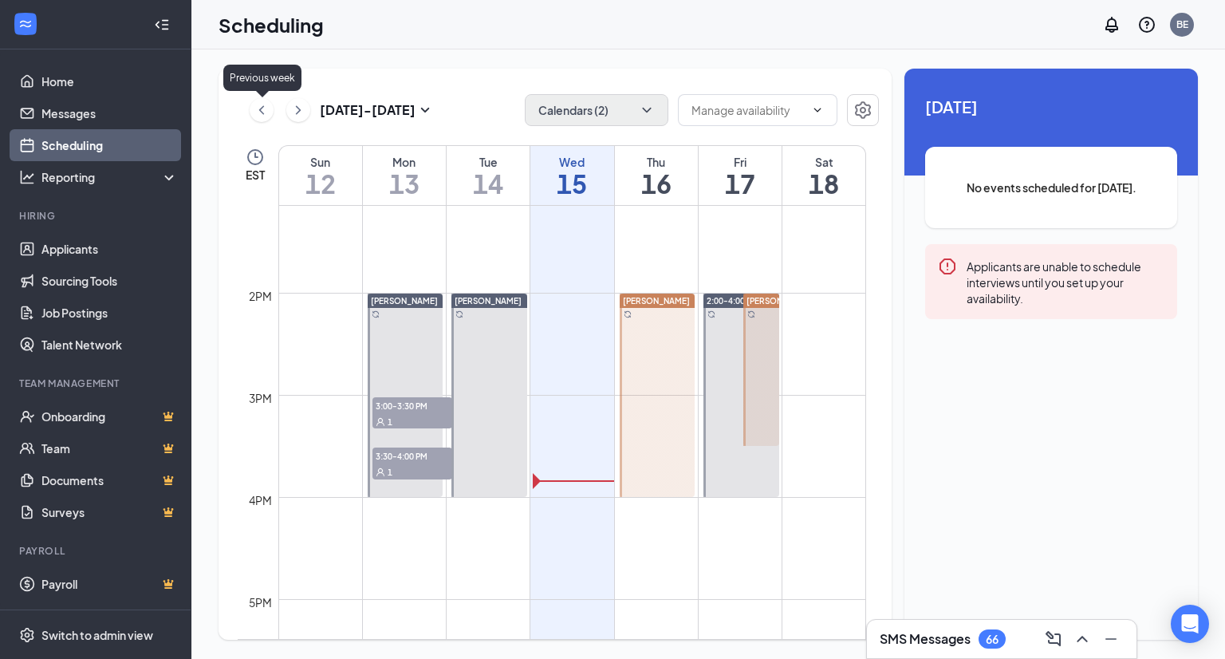
scroll to position [784, 0]
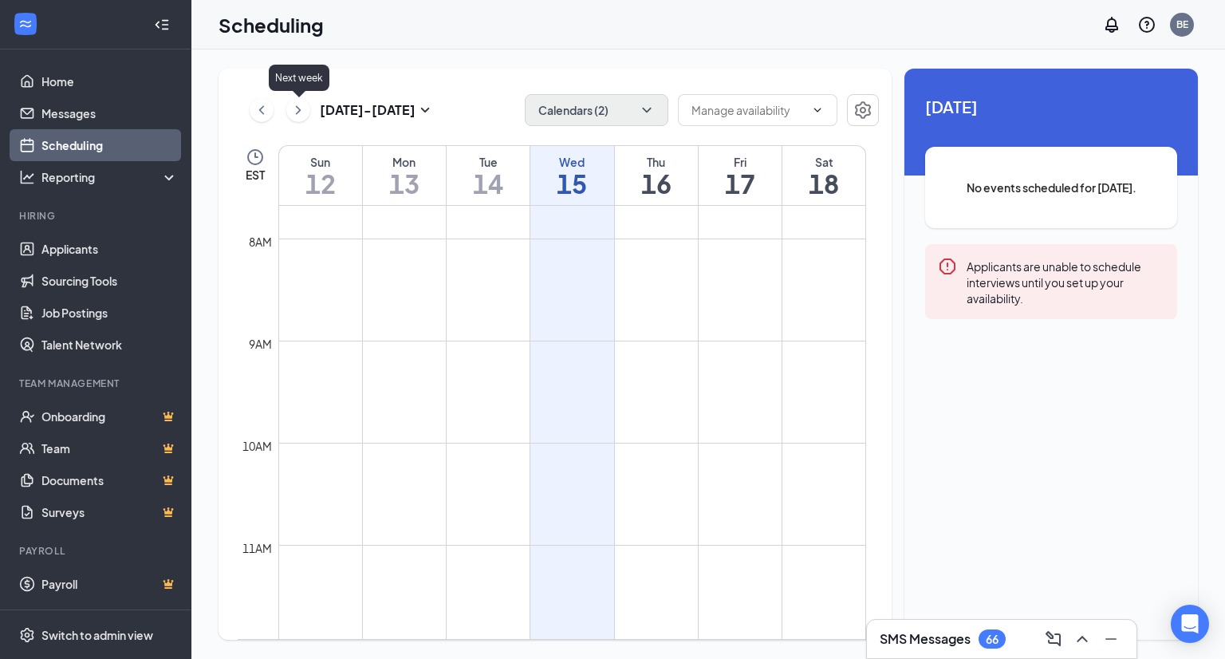
click at [301, 114] on icon "ChevronRight" at bounding box center [298, 109] width 16 height 19
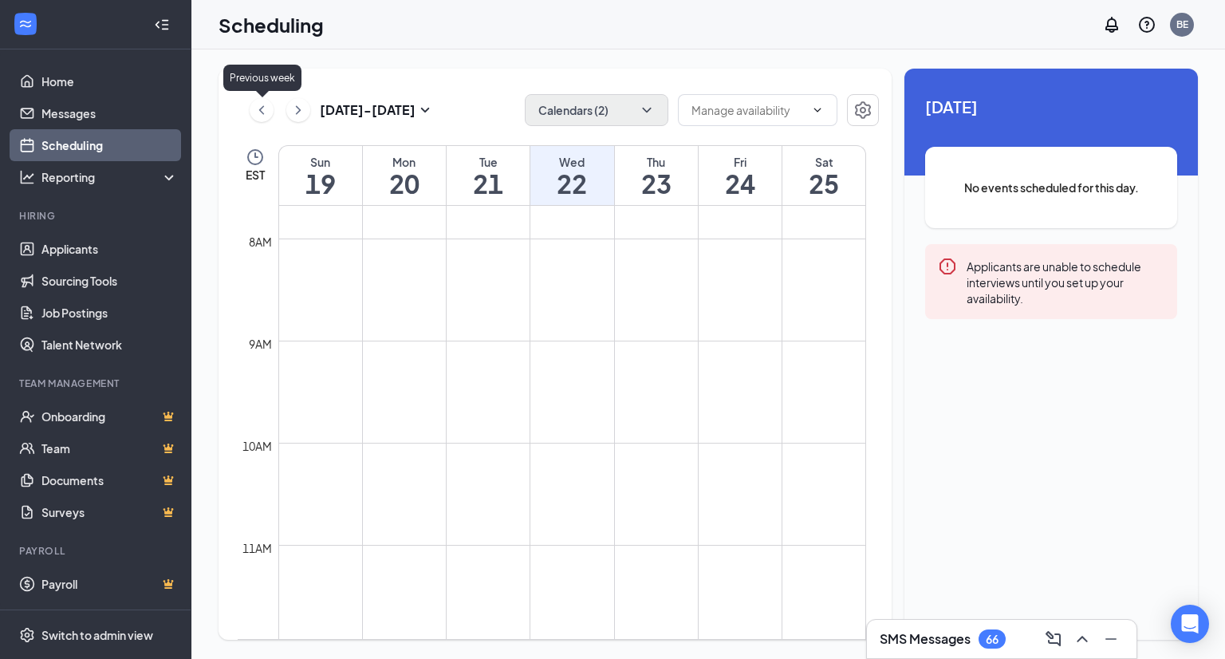
click at [255, 107] on icon "ChevronLeft" at bounding box center [262, 109] width 16 height 19
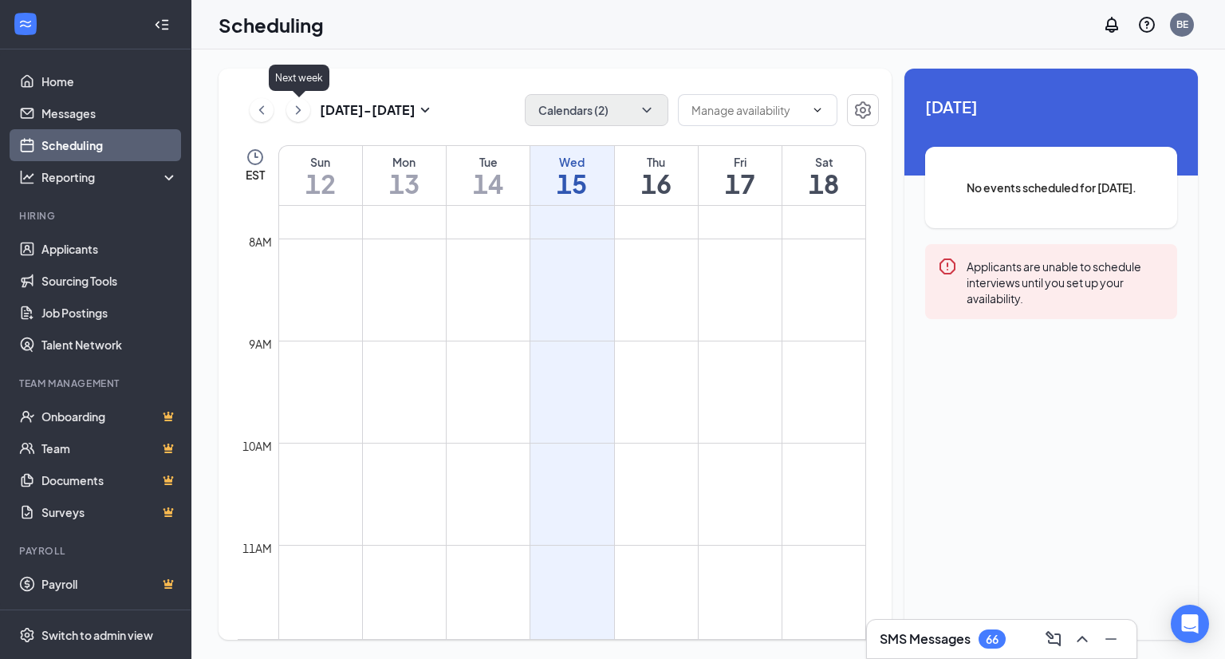
click at [299, 110] on icon "ChevronRight" at bounding box center [298, 109] width 16 height 19
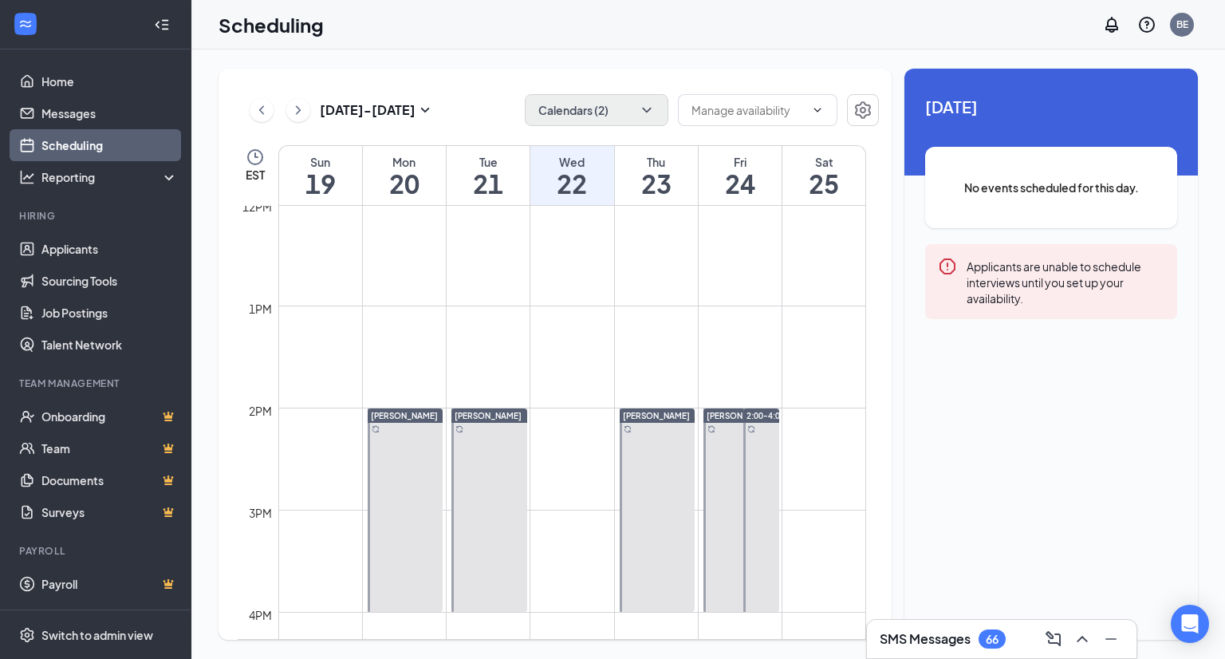
scroll to position [1262, 0]
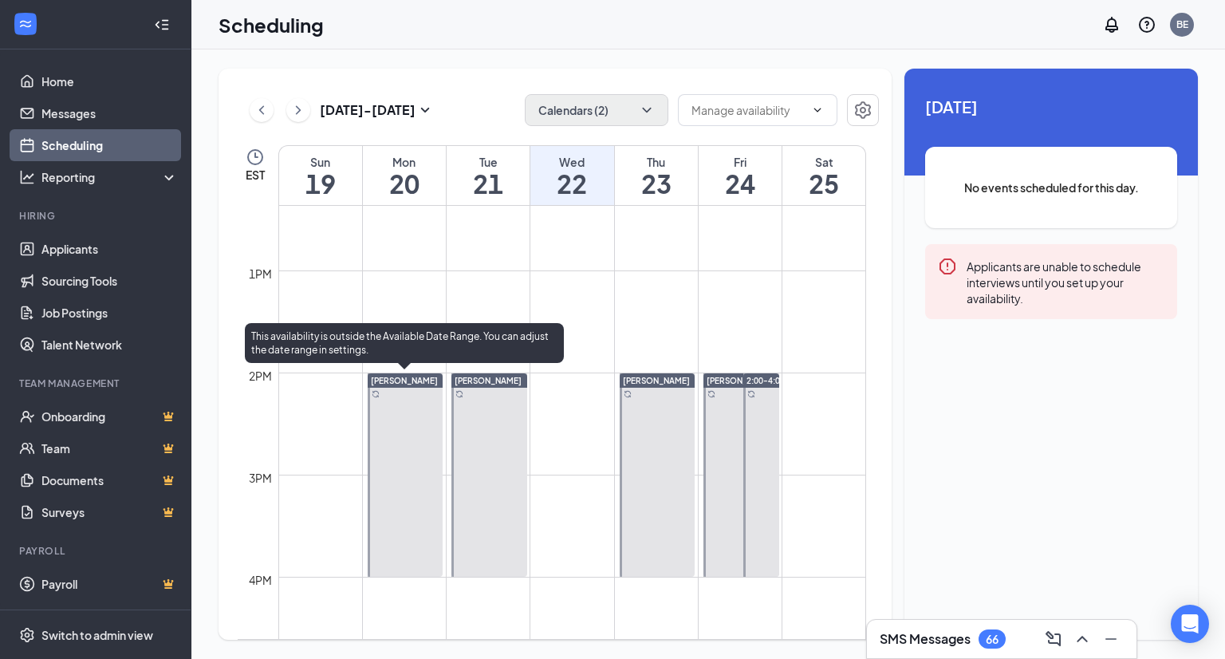
click at [411, 474] on div at bounding box center [406, 474] width 76 height 203
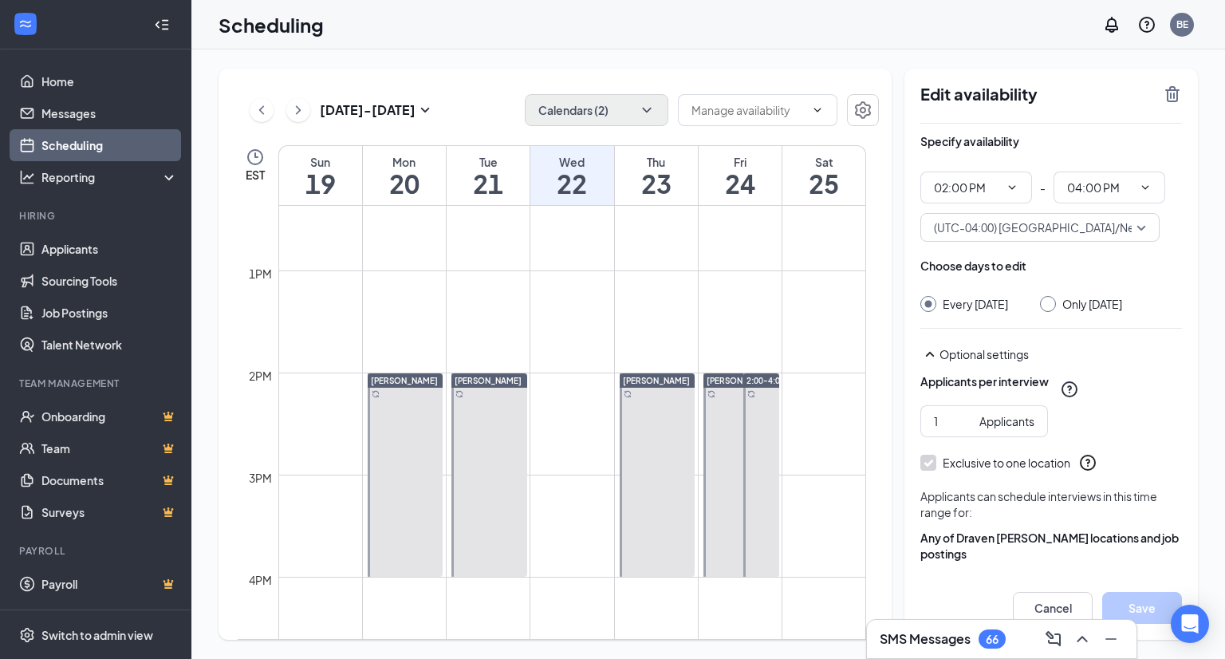
scroll to position [58, 0]
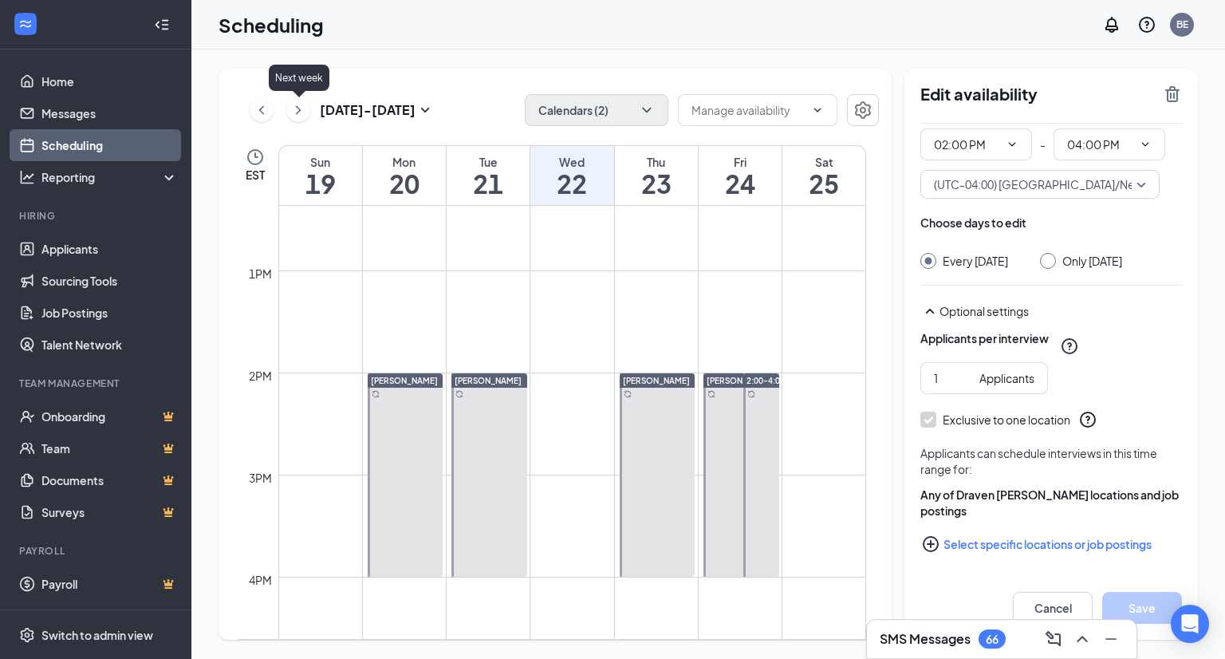
click at [300, 112] on icon "ChevronRight" at bounding box center [298, 109] width 16 height 19
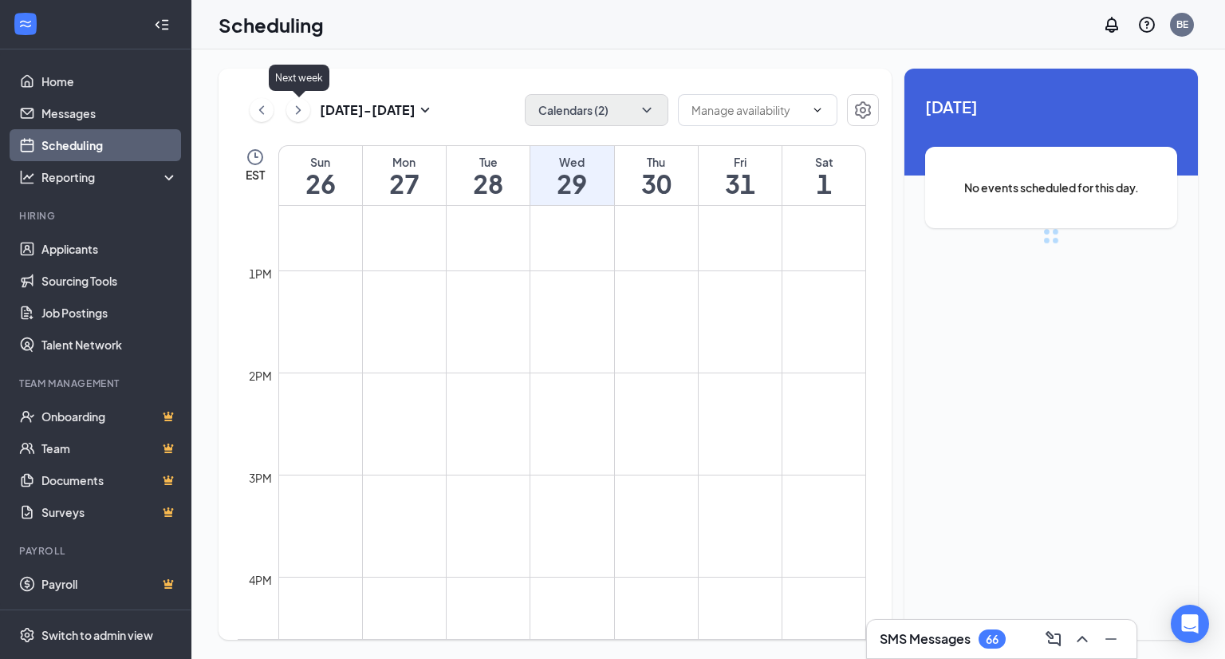
scroll to position [784, 0]
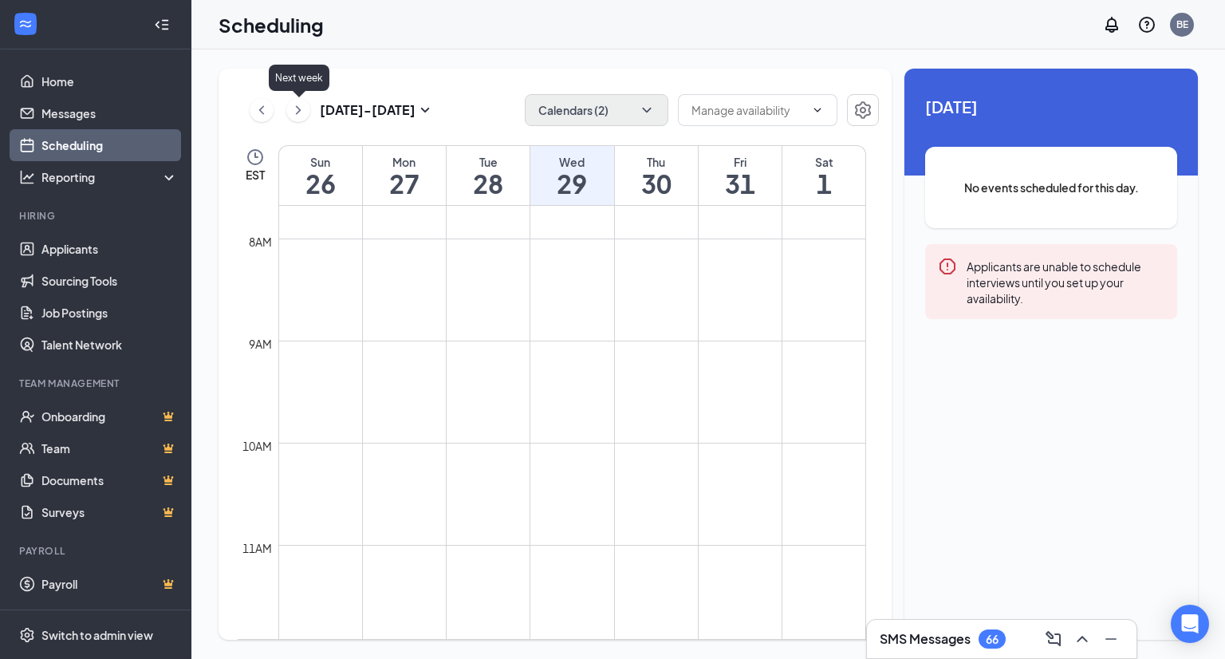
click at [300, 109] on icon "ChevronRight" at bounding box center [298, 109] width 5 height 9
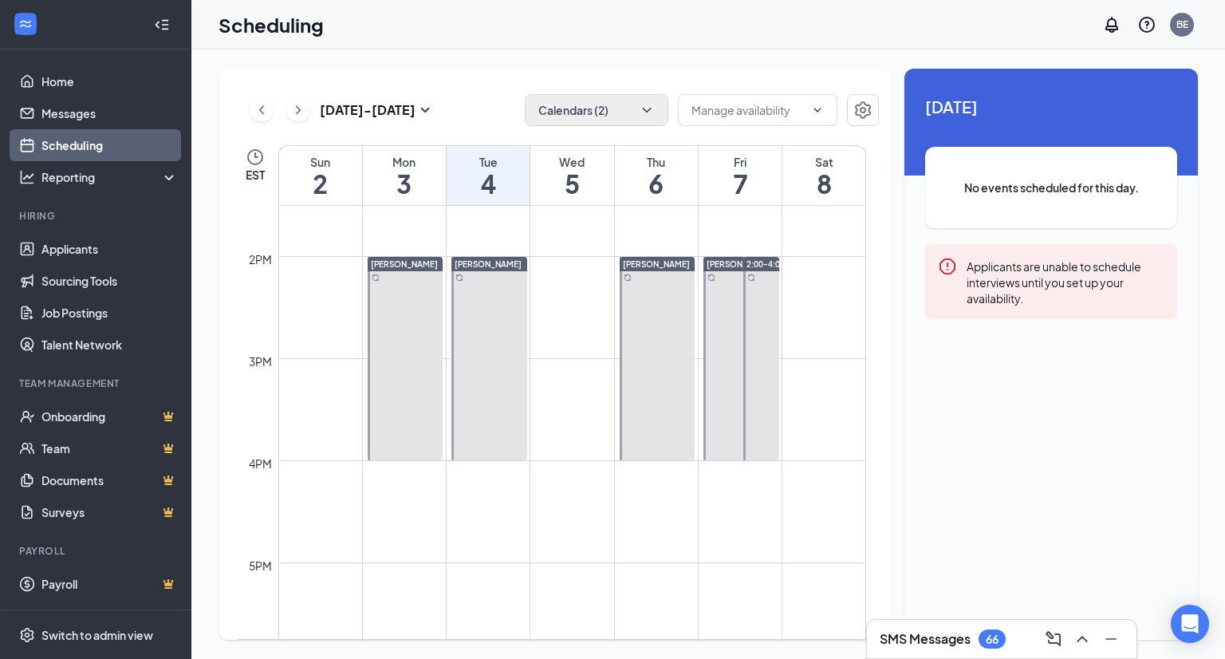
scroll to position [1262, 0]
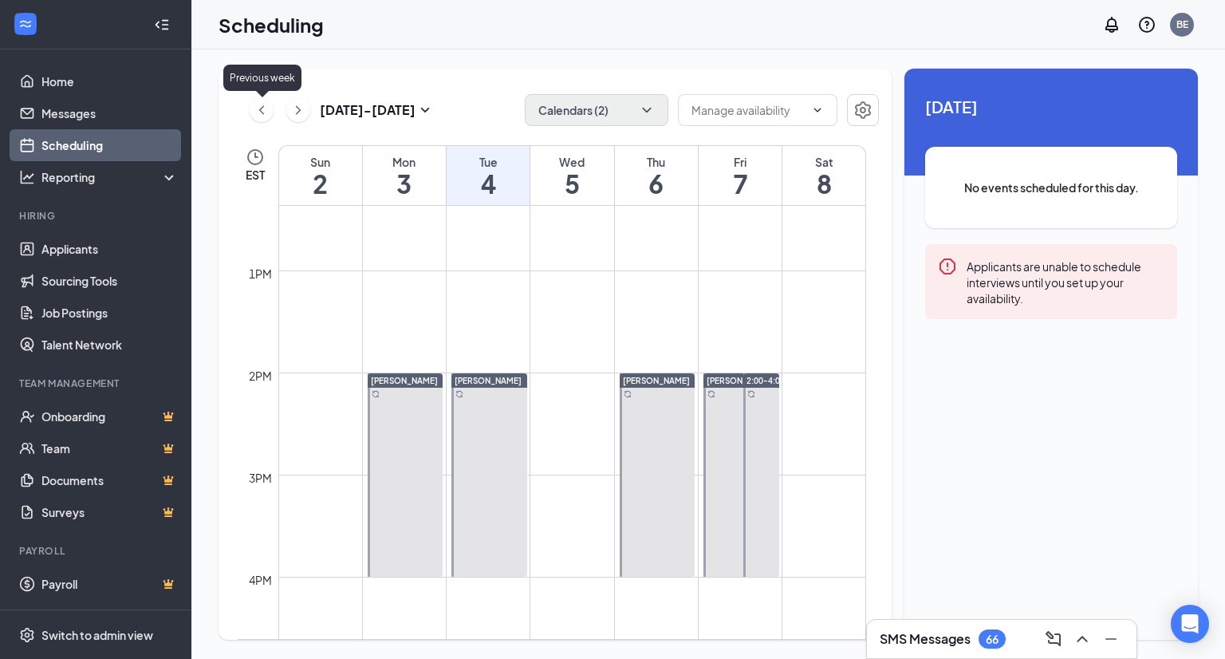
click at [260, 113] on icon "ChevronLeft" at bounding box center [262, 109] width 16 height 19
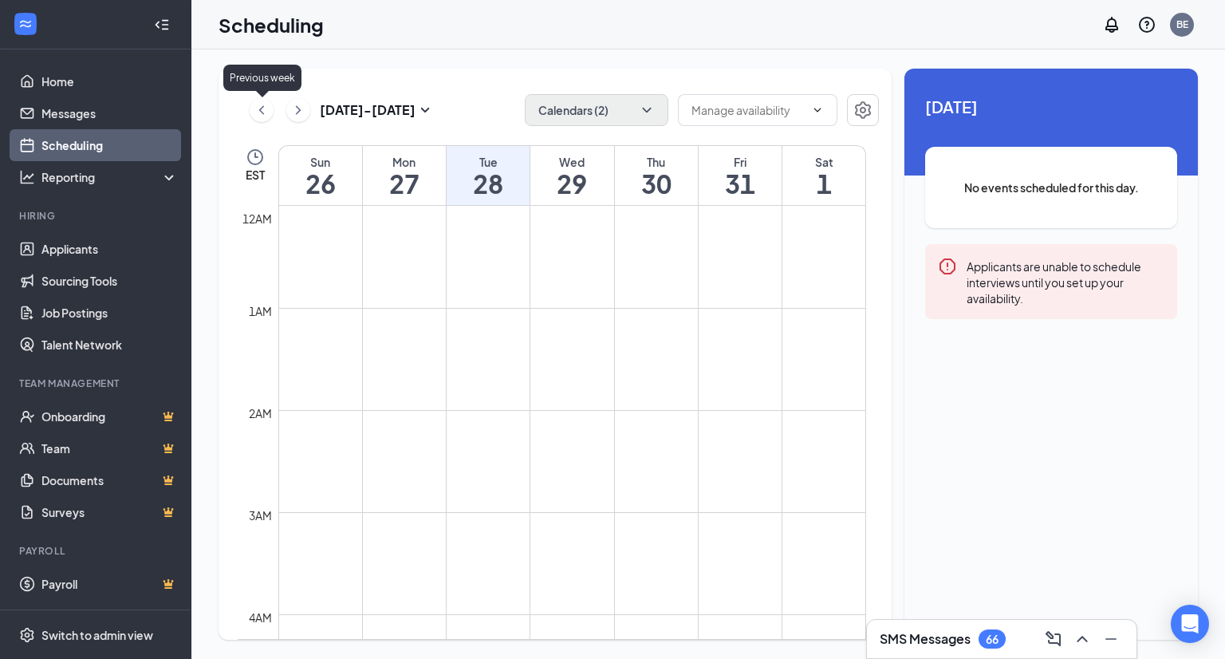
click at [262, 114] on icon "ChevronLeft" at bounding box center [262, 109] width 16 height 19
